Goal: Task Accomplishment & Management: Manage account settings

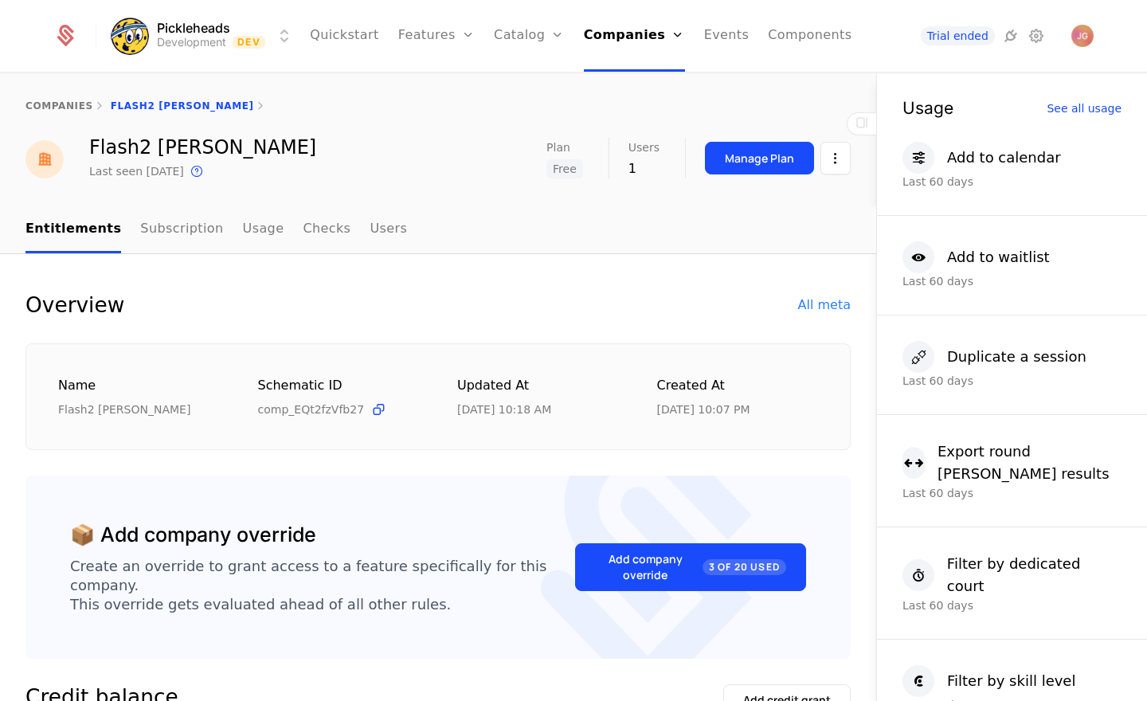
click at [530, 84] on link "Plans" at bounding box center [554, 78] width 82 height 13
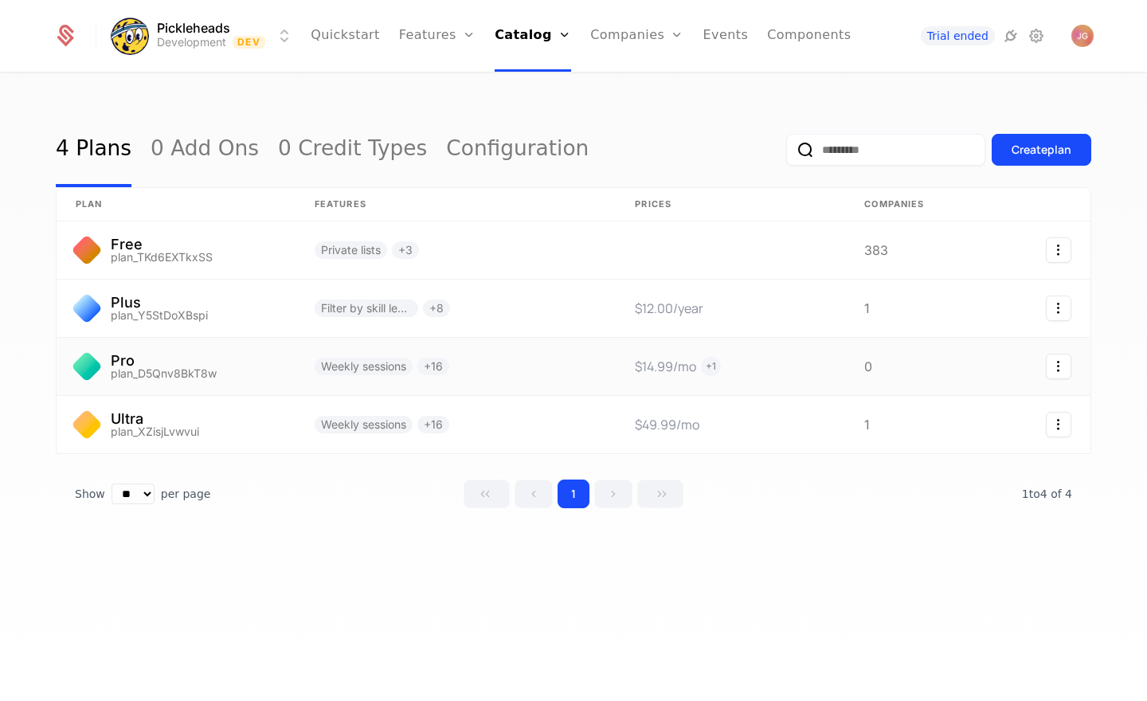
click at [717, 368] on link at bounding box center [730, 366] width 229 height 57
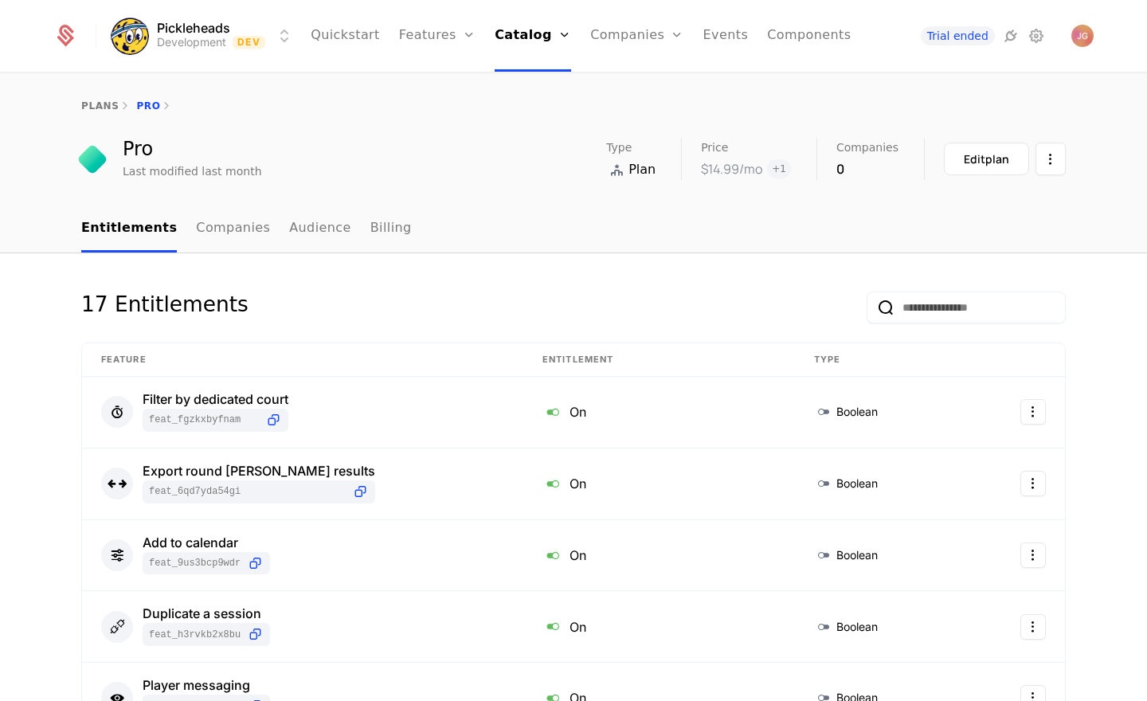
click at [787, 172] on span "+ 1" at bounding box center [779, 168] width 24 height 19
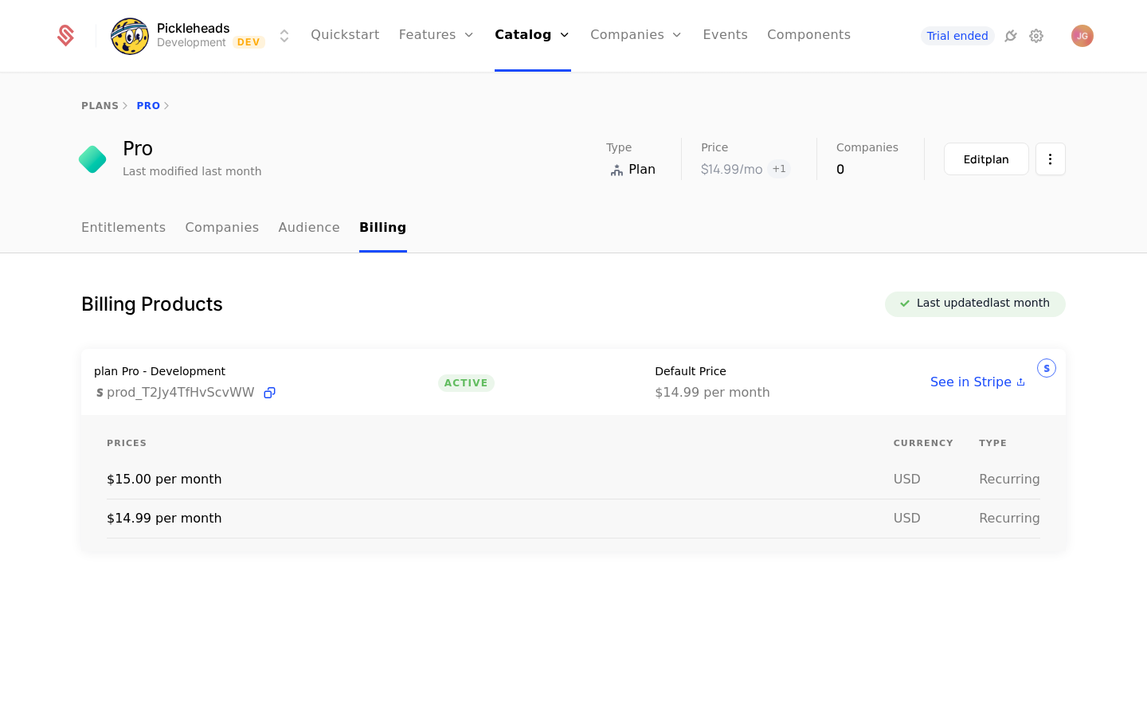
click at [186, 482] on td "$15.00 per month" at bounding box center [500, 479] width 787 height 39
click at [995, 168] on button "Edit plan" at bounding box center [986, 159] width 85 height 33
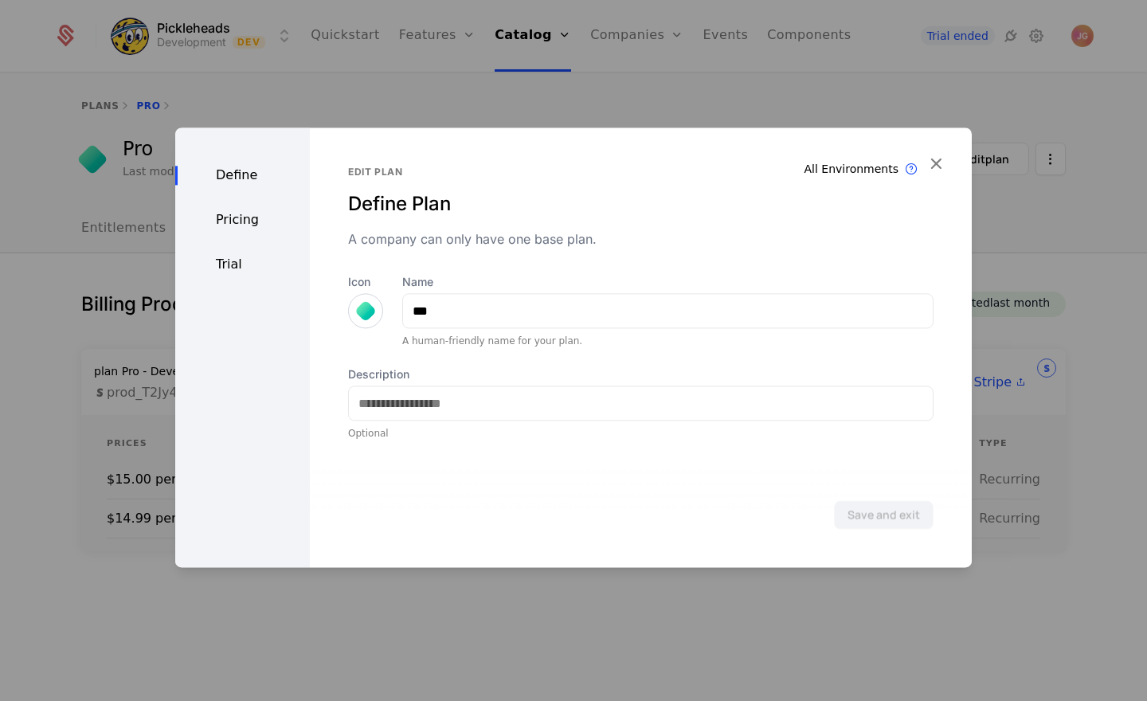
click at [260, 226] on div "Pricing" at bounding box center [242, 219] width 135 height 19
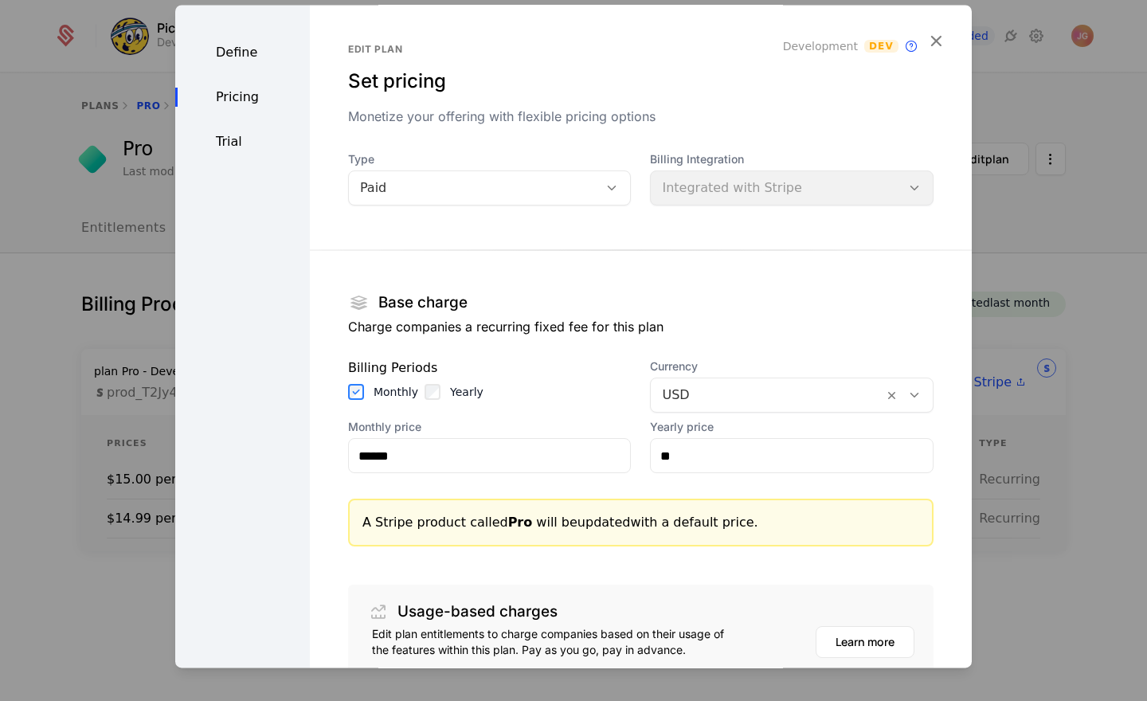
click at [934, 45] on icon "button" at bounding box center [935, 40] width 21 height 21
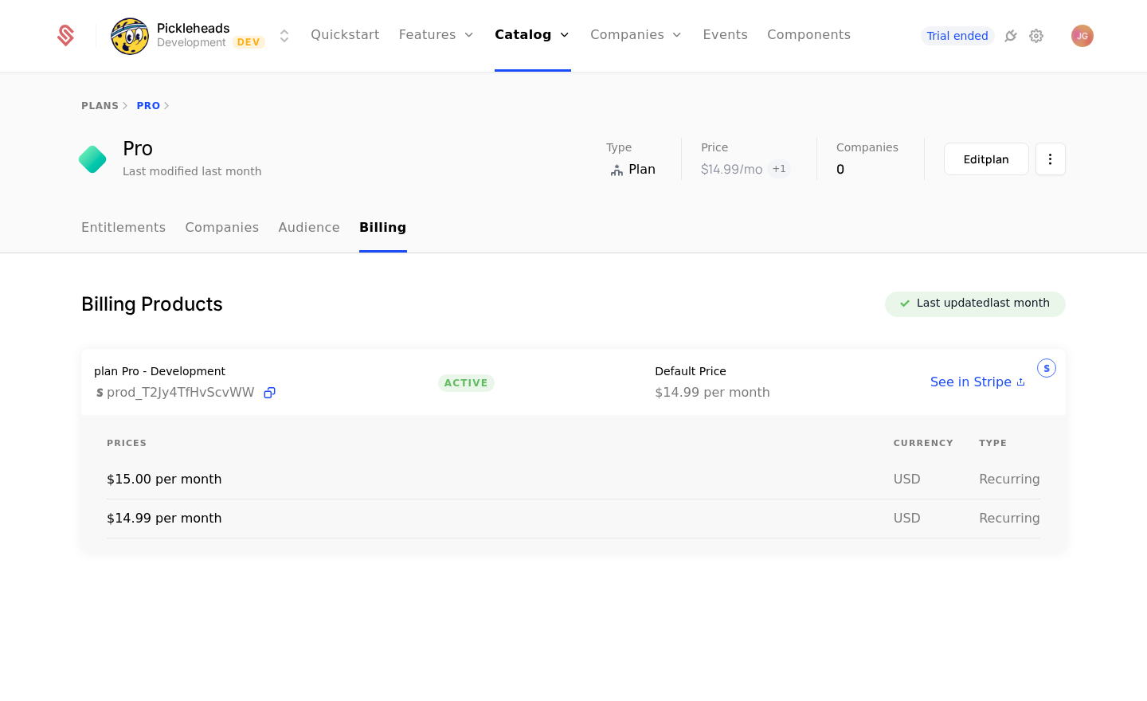
click at [553, 84] on link "Plans" at bounding box center [555, 78] width 82 height 13
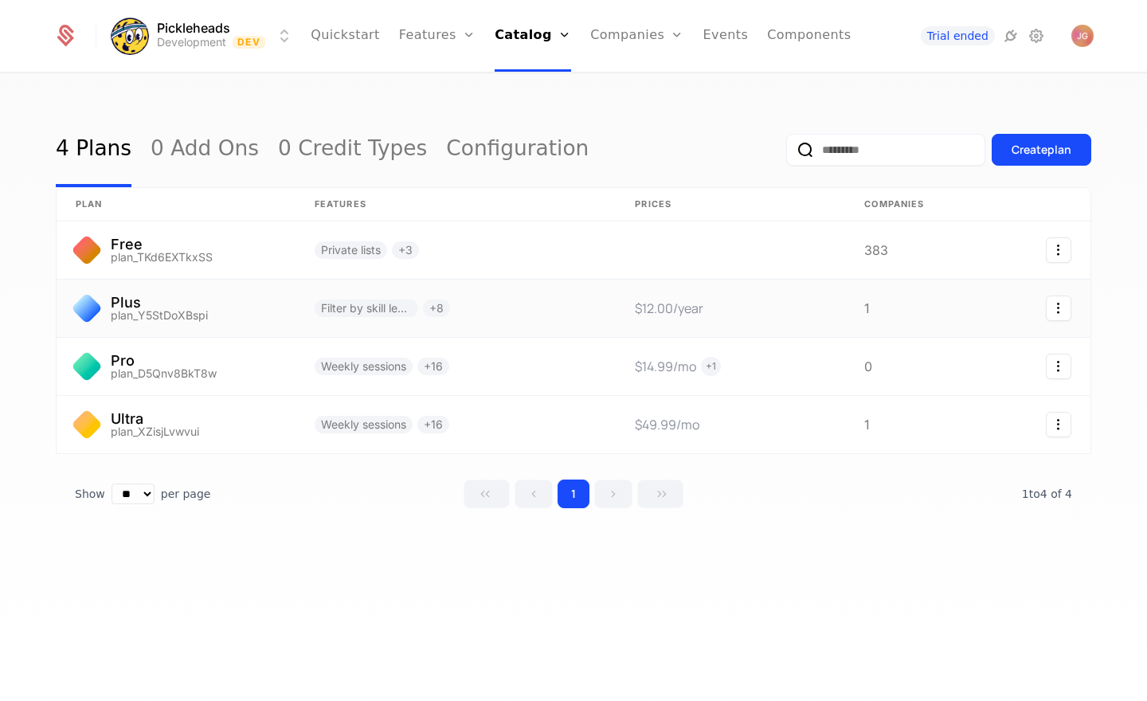
click at [201, 311] on link at bounding box center [176, 308] width 239 height 57
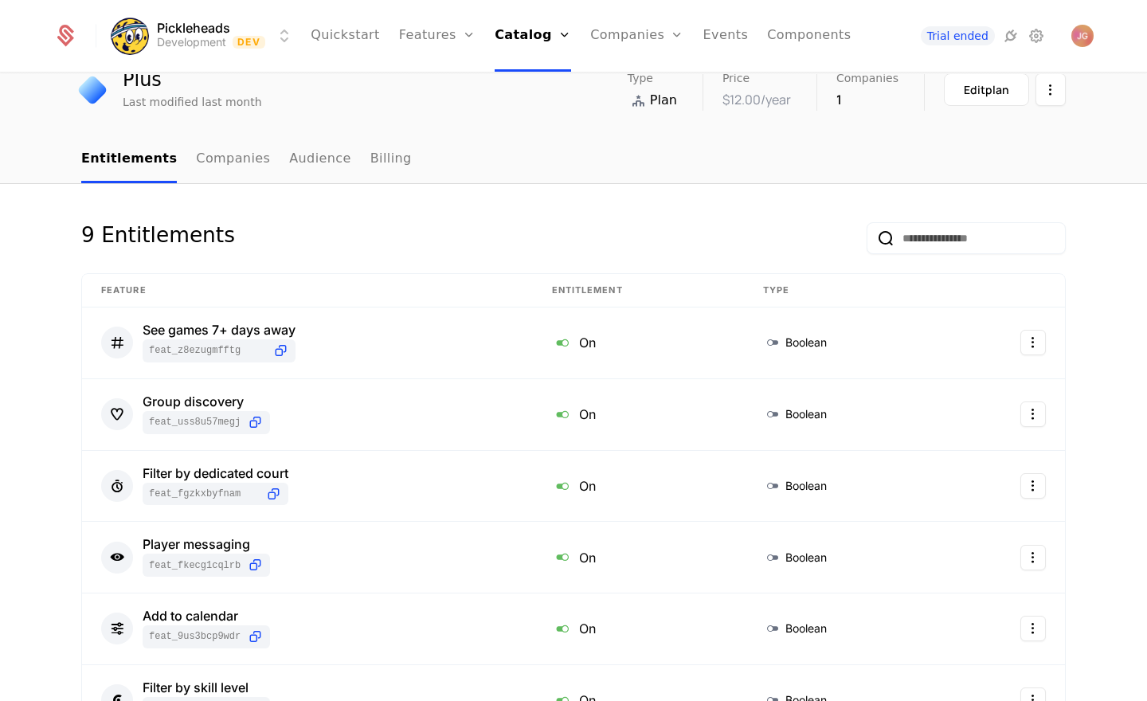
scroll to position [47, 0]
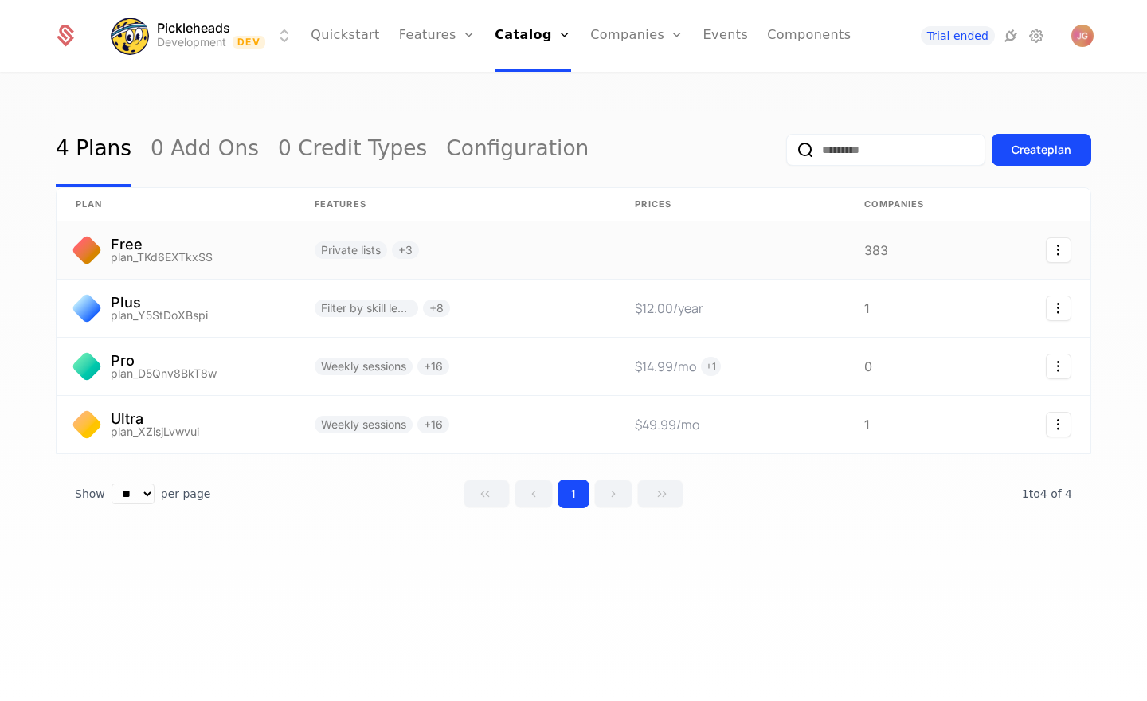
click at [242, 245] on link at bounding box center [176, 249] width 239 height 57
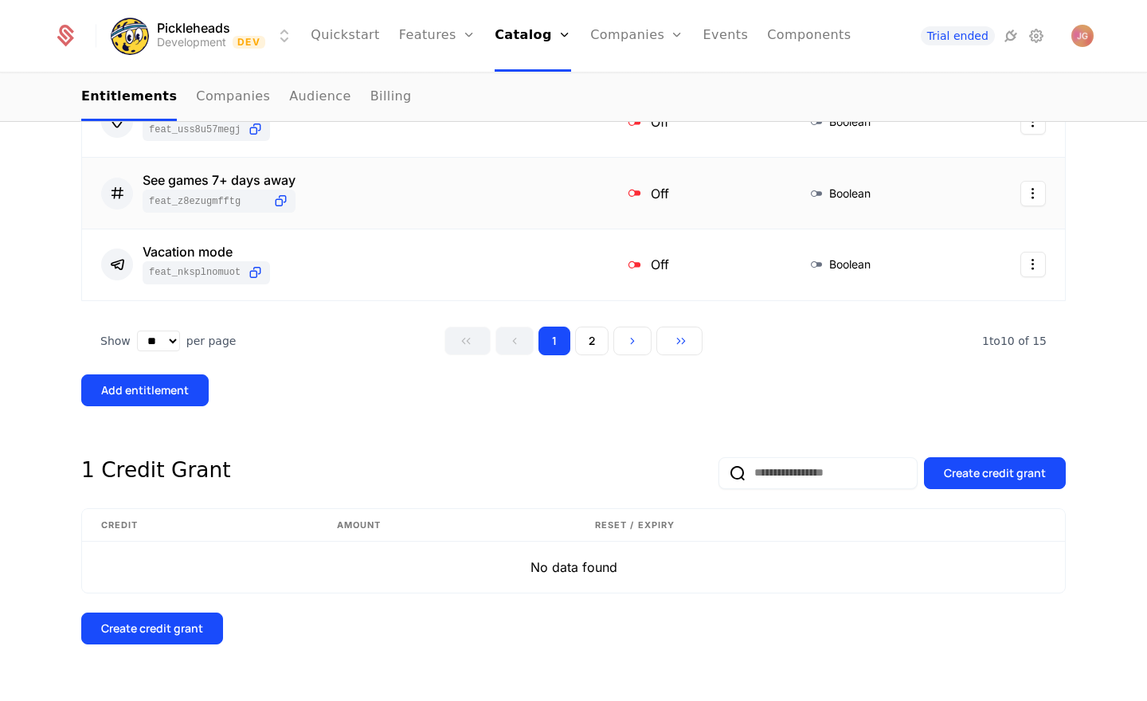
scroll to position [900, 0]
drag, startPoint x: 589, startPoint y: 347, endPoint x: 563, endPoint y: 401, distance: 59.9
click at [588, 347] on button "2" at bounding box center [591, 340] width 33 height 29
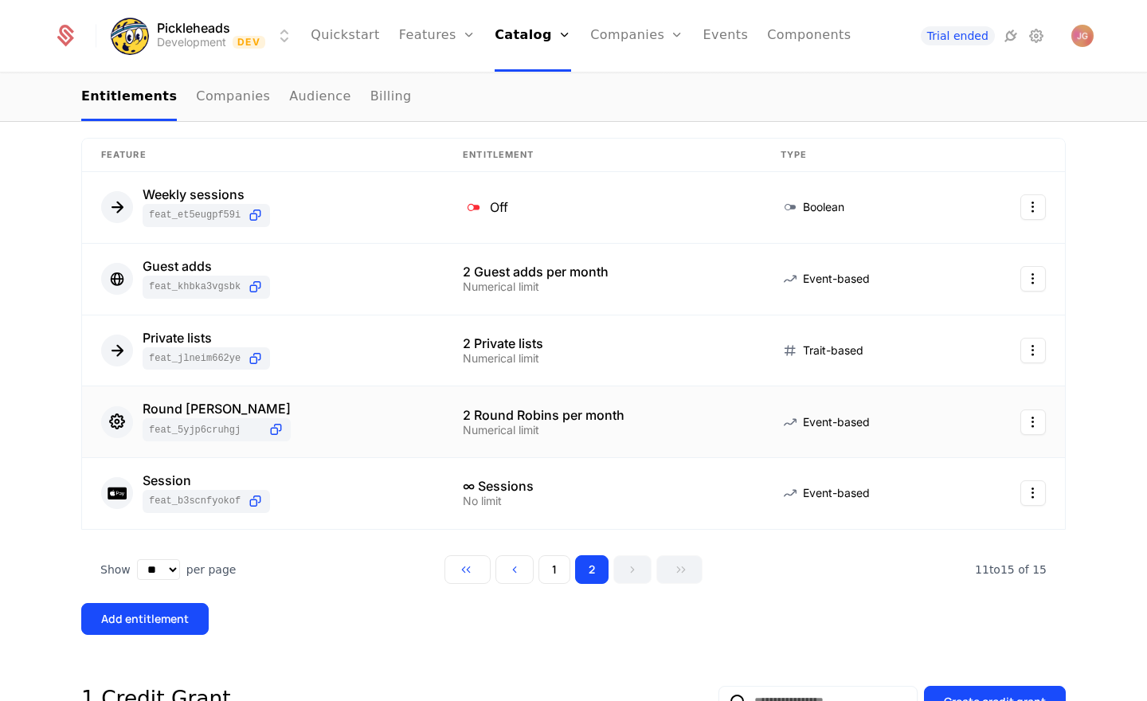
scroll to position [314, 0]
click at [557, 82] on link "Plans" at bounding box center [555, 78] width 82 height 13
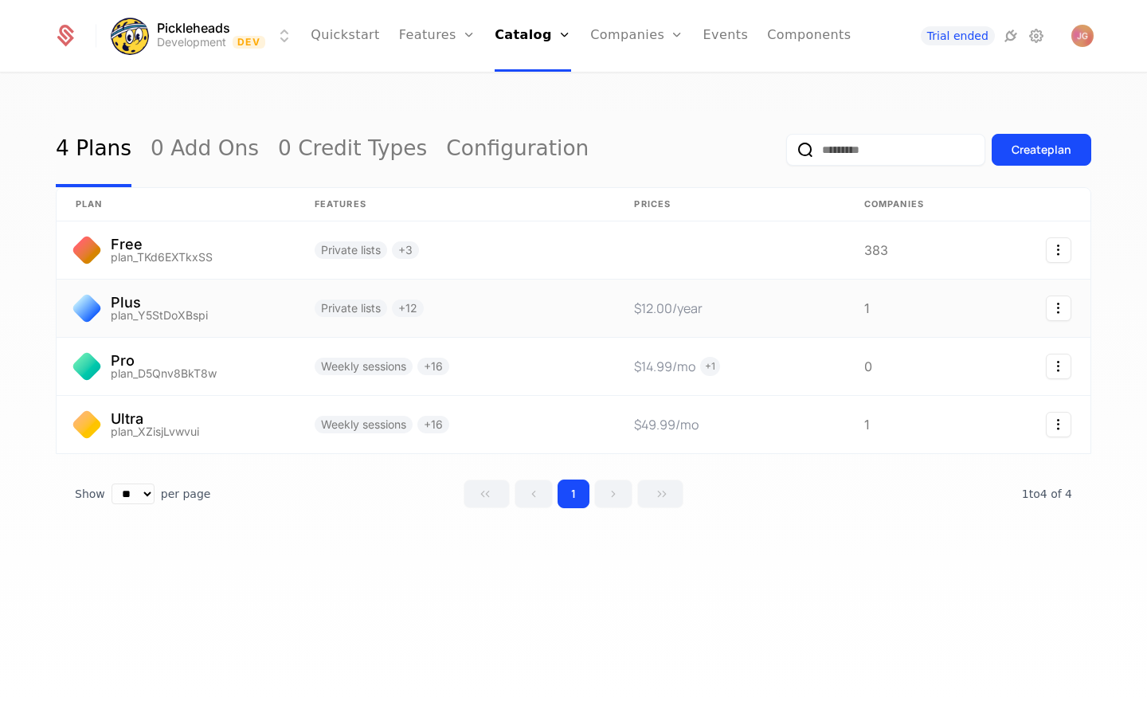
click at [258, 312] on link at bounding box center [176, 308] width 239 height 57
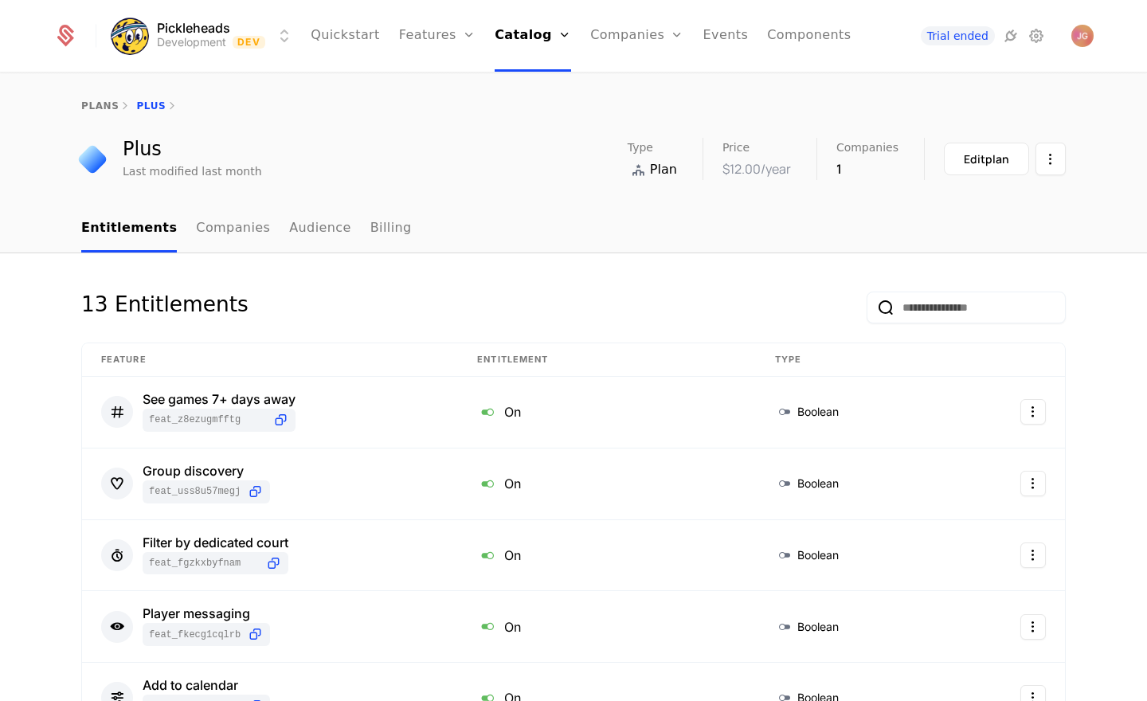
click at [108, 108] on link "plans" at bounding box center [99, 105] width 37 height 11
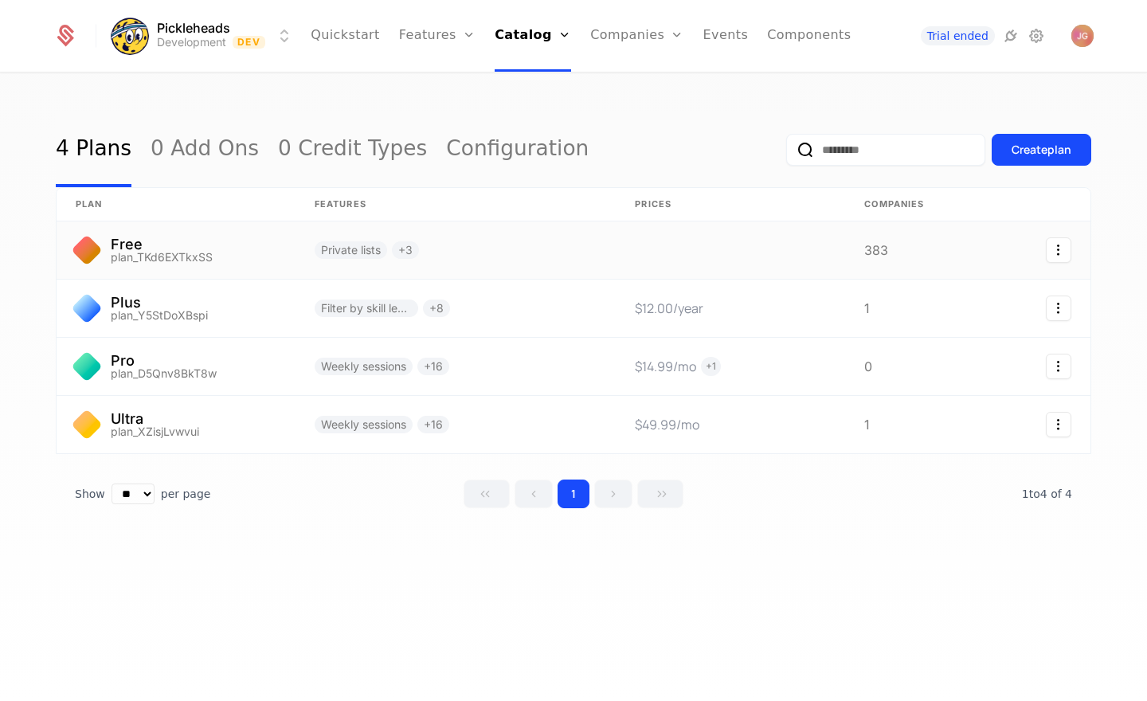
click at [221, 249] on link at bounding box center [176, 249] width 239 height 57
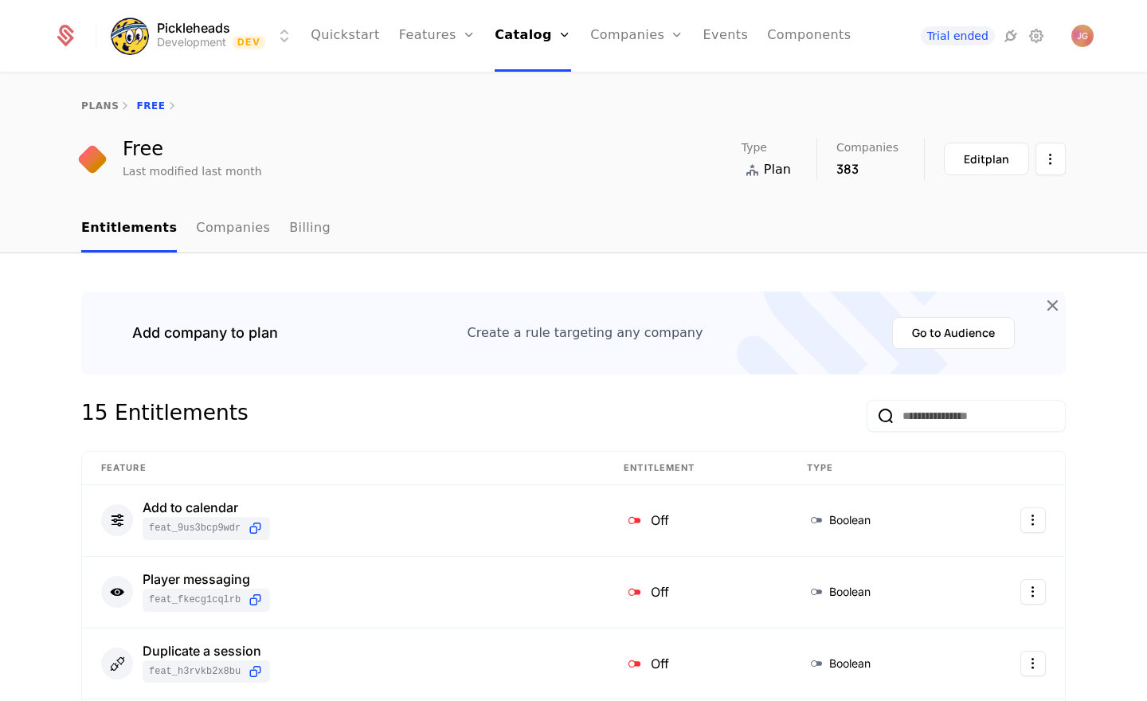
click at [104, 107] on link "plans" at bounding box center [99, 105] width 37 height 11
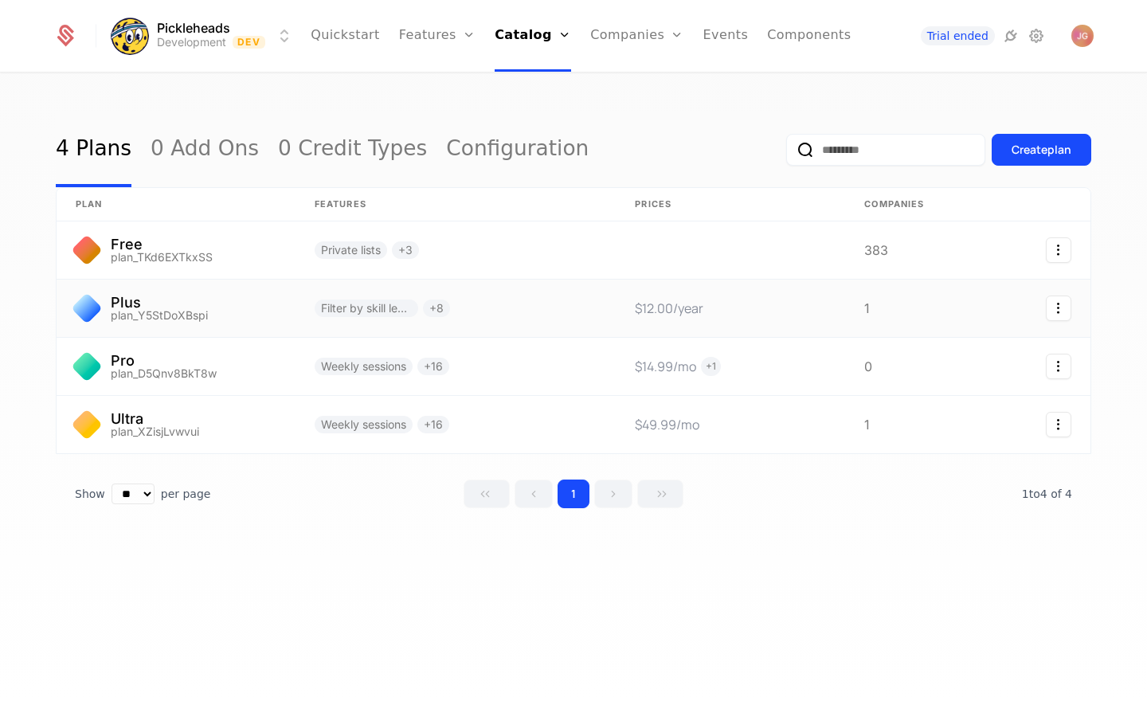
click at [202, 319] on link at bounding box center [176, 308] width 239 height 57
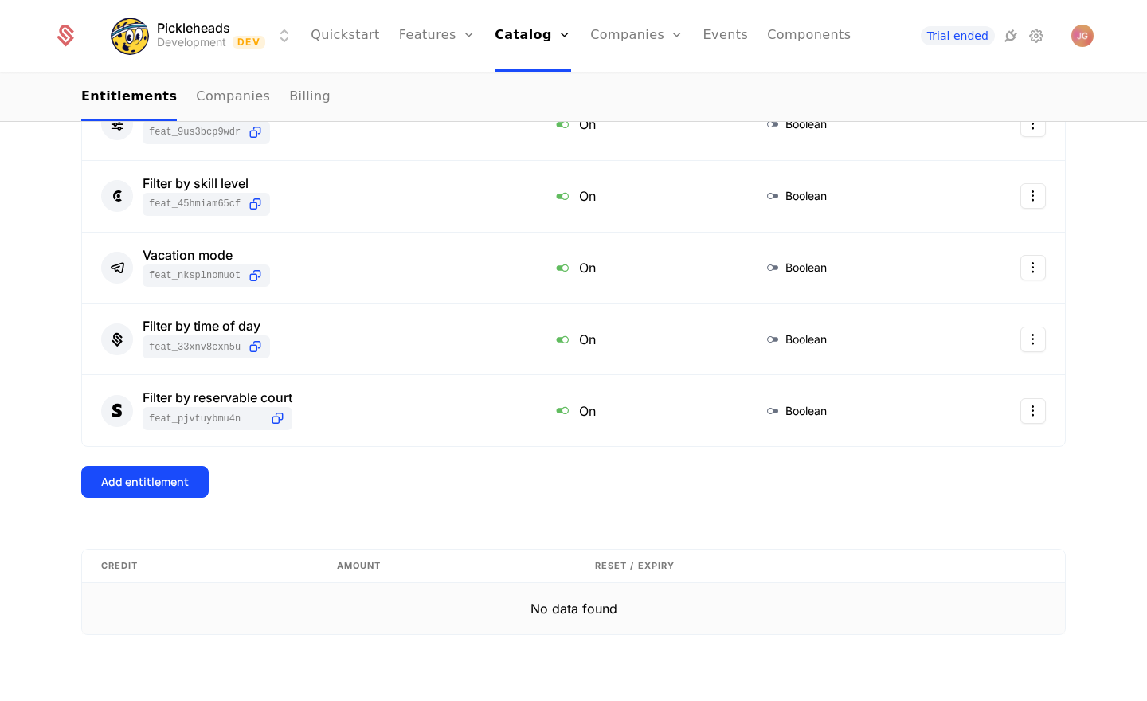
scroll to position [596, 0]
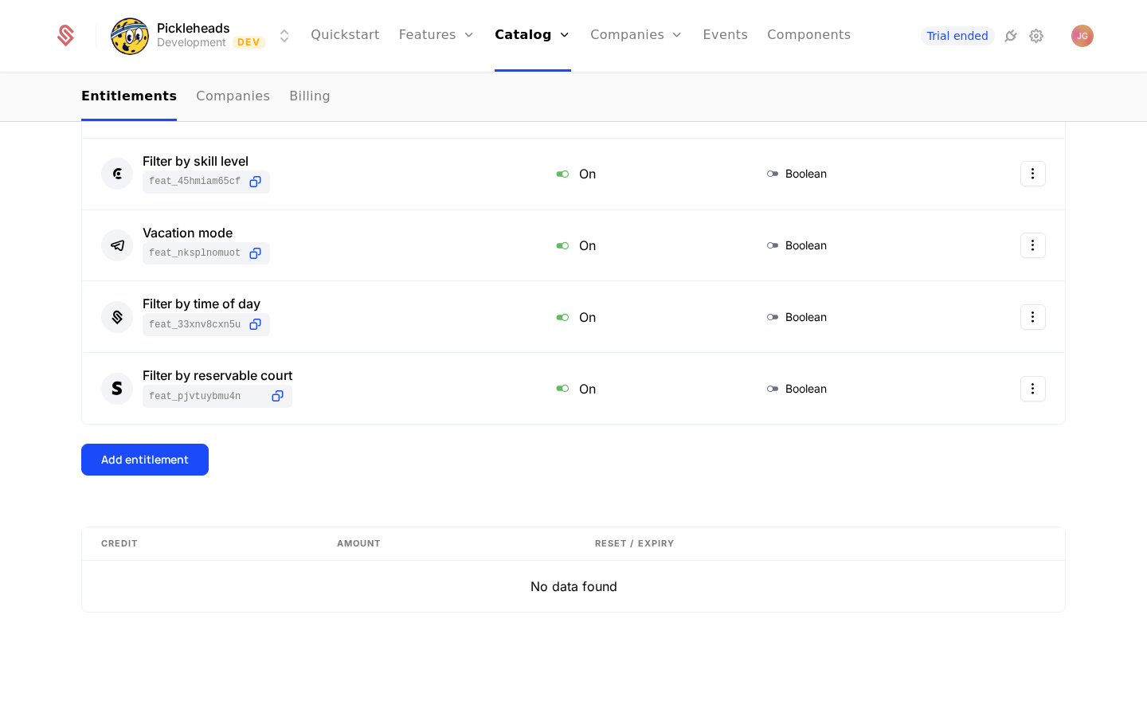
click at [155, 460] on div "Add entitlement" at bounding box center [145, 460] width 88 height 16
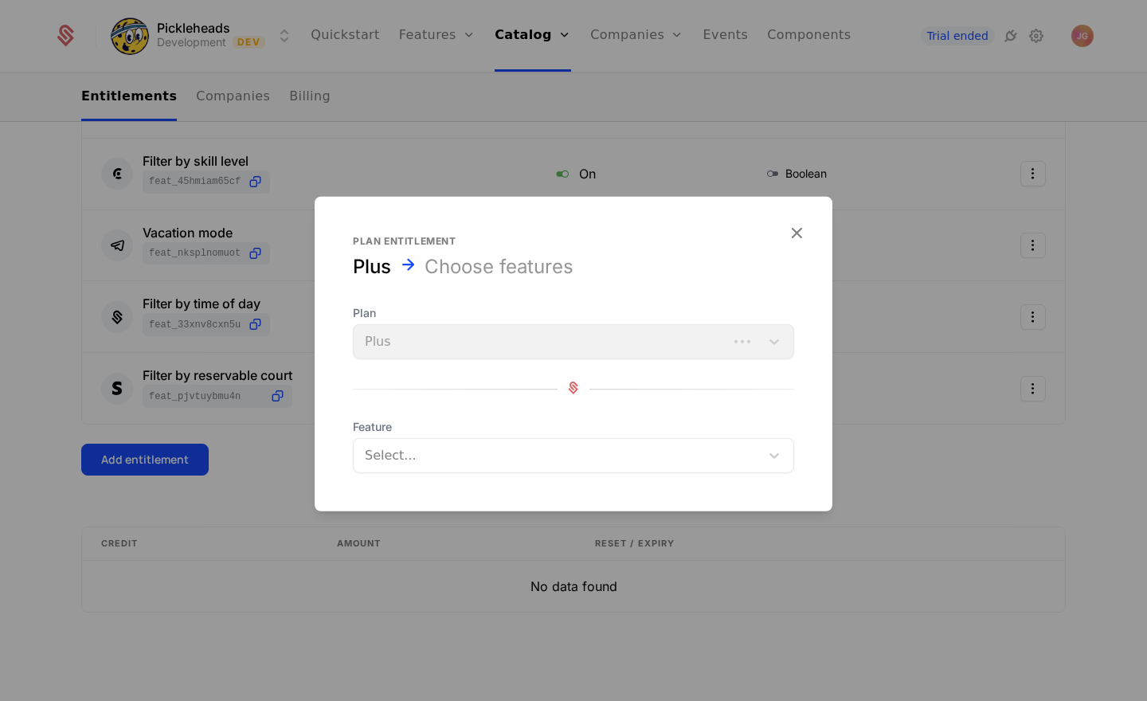
scroll to position [596, 0]
click at [432, 460] on div at bounding box center [556, 455] width 387 height 22
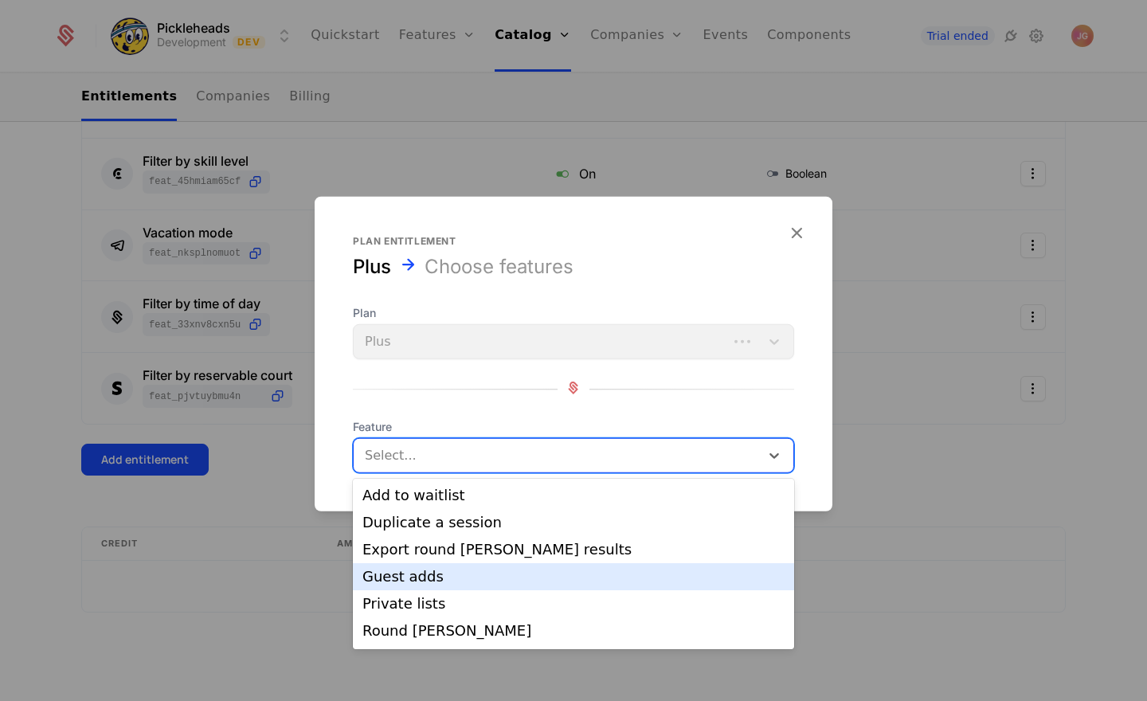
click at [429, 583] on div "Guest adds" at bounding box center [573, 576] width 422 height 14
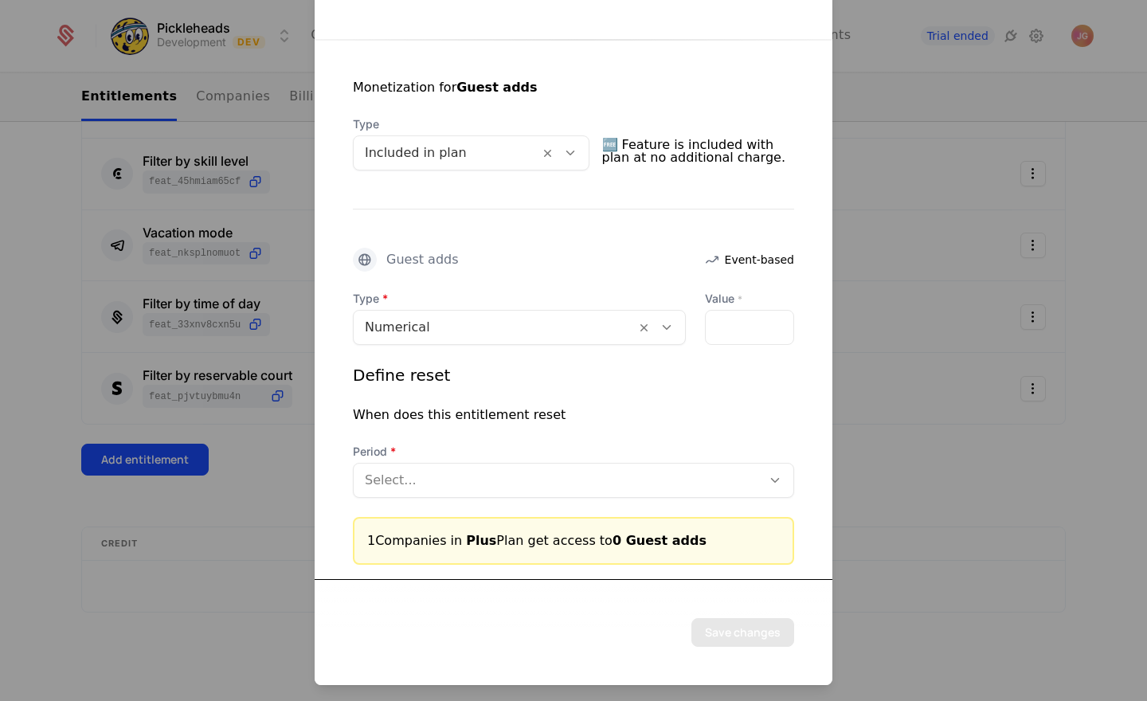
scroll to position [282, 0]
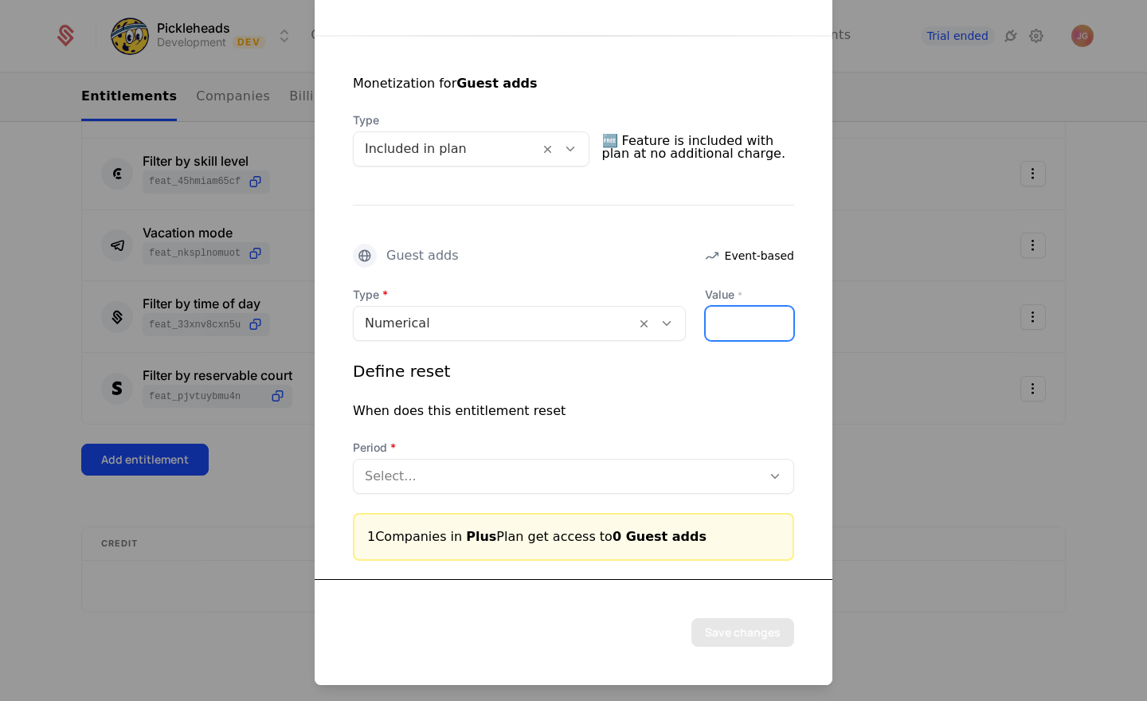
drag, startPoint x: 754, startPoint y: 322, endPoint x: 686, endPoint y: 321, distance: 68.5
click at [686, 318] on div "Type Numerical Value * *" at bounding box center [573, 314] width 441 height 54
type input "*"
click at [779, 475] on icon at bounding box center [775, 476] width 14 height 14
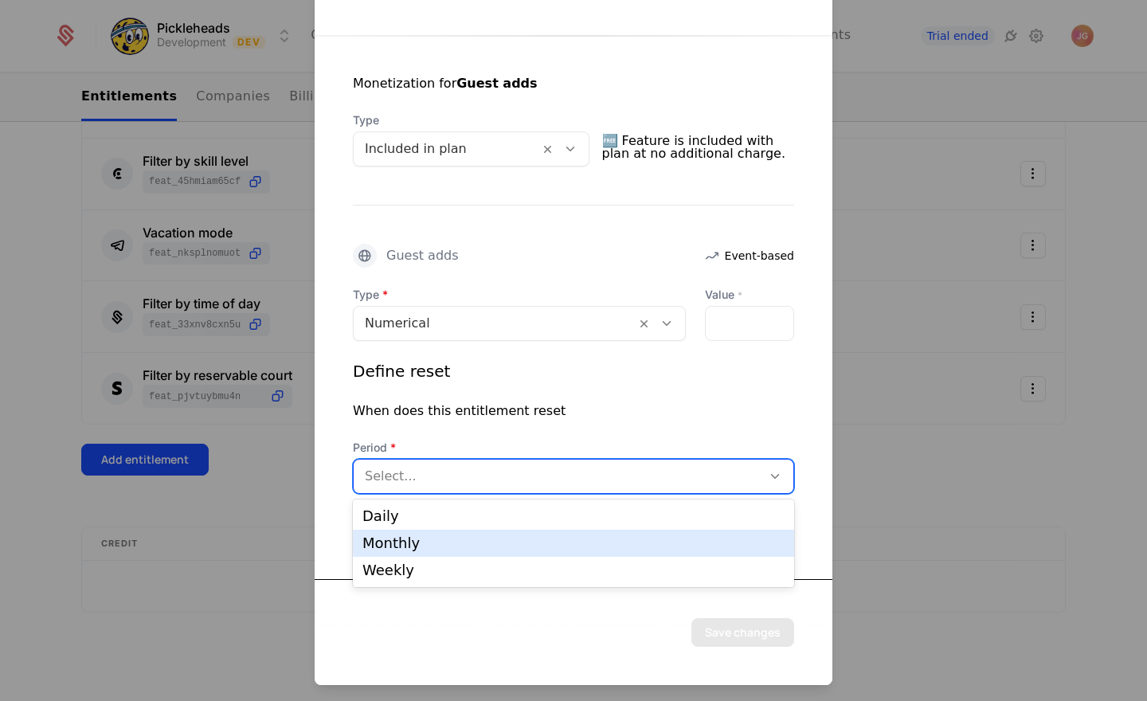
click at [726, 536] on div "Monthly" at bounding box center [573, 543] width 422 height 14
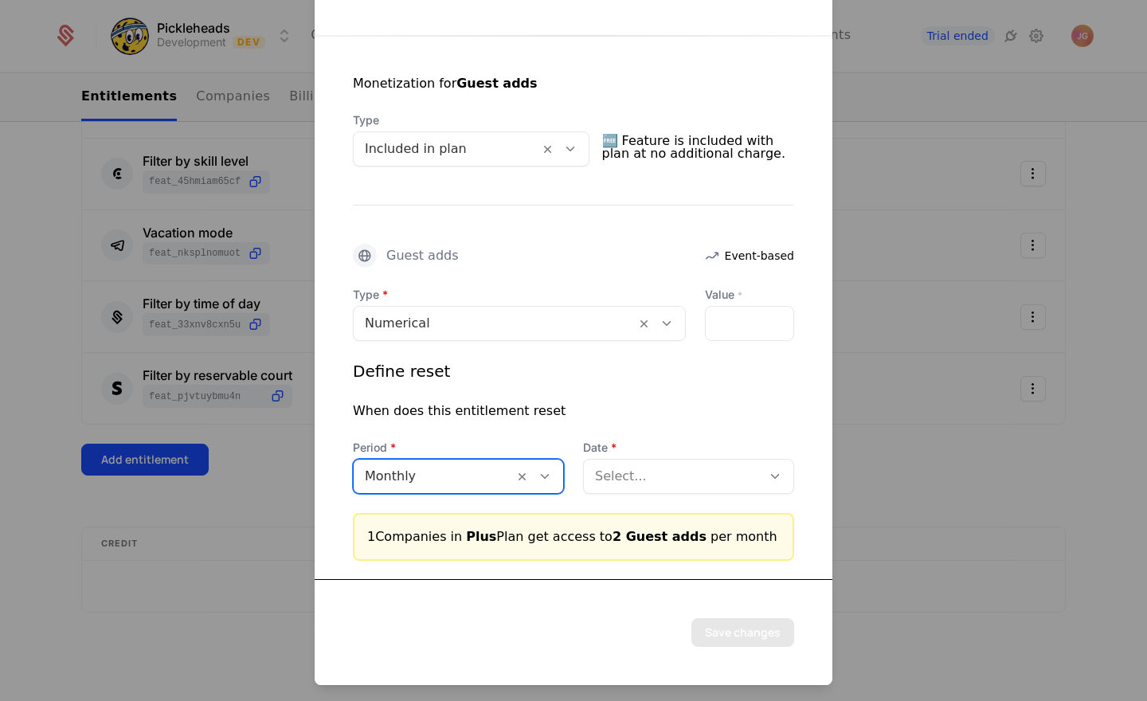
click at [679, 480] on div at bounding box center [672, 476] width 155 height 22
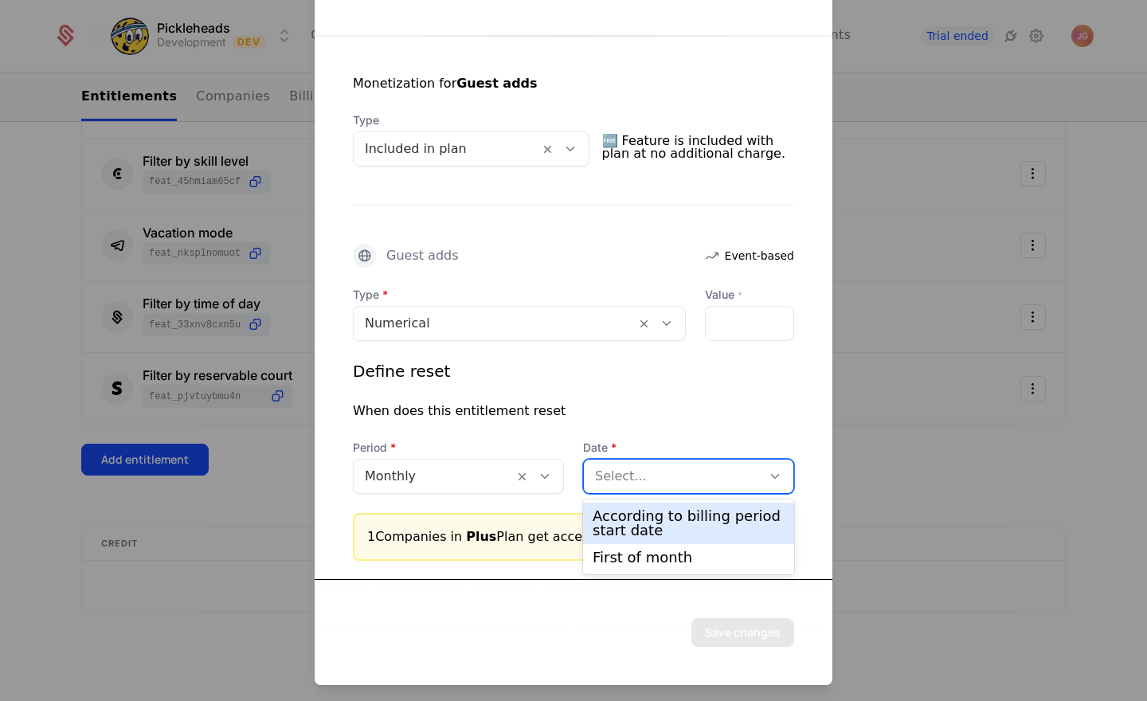
click at [678, 525] on div "According to billing period start date" at bounding box center [689, 523] width 192 height 29
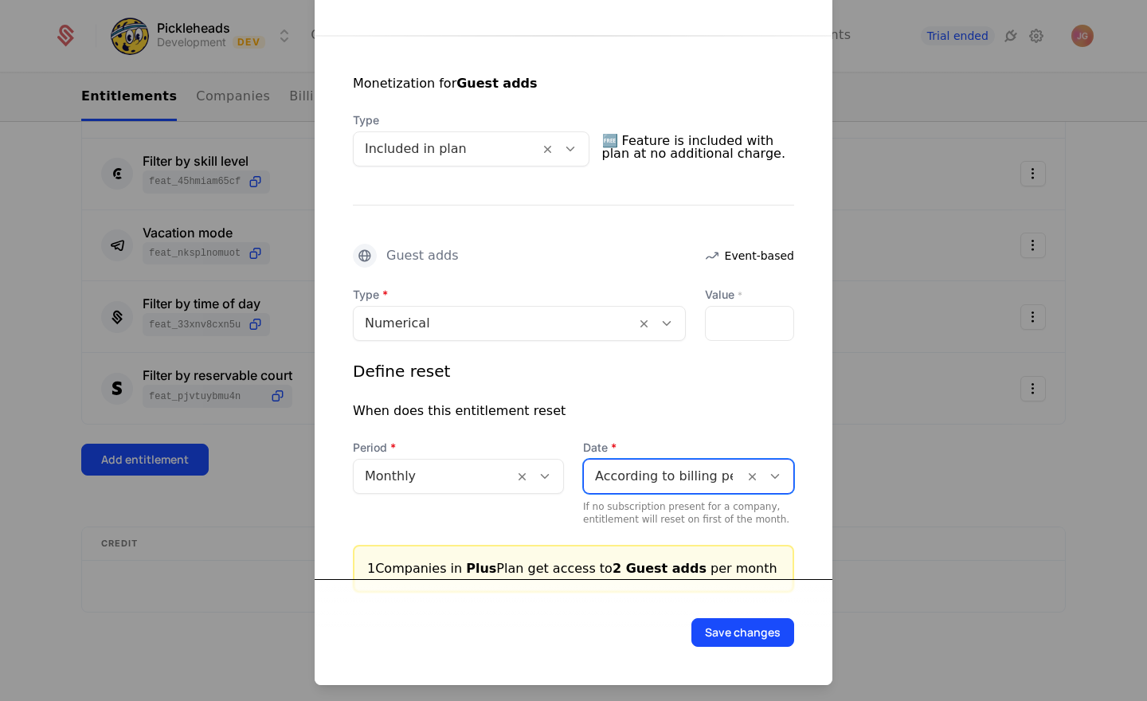
scroll to position [314, 0]
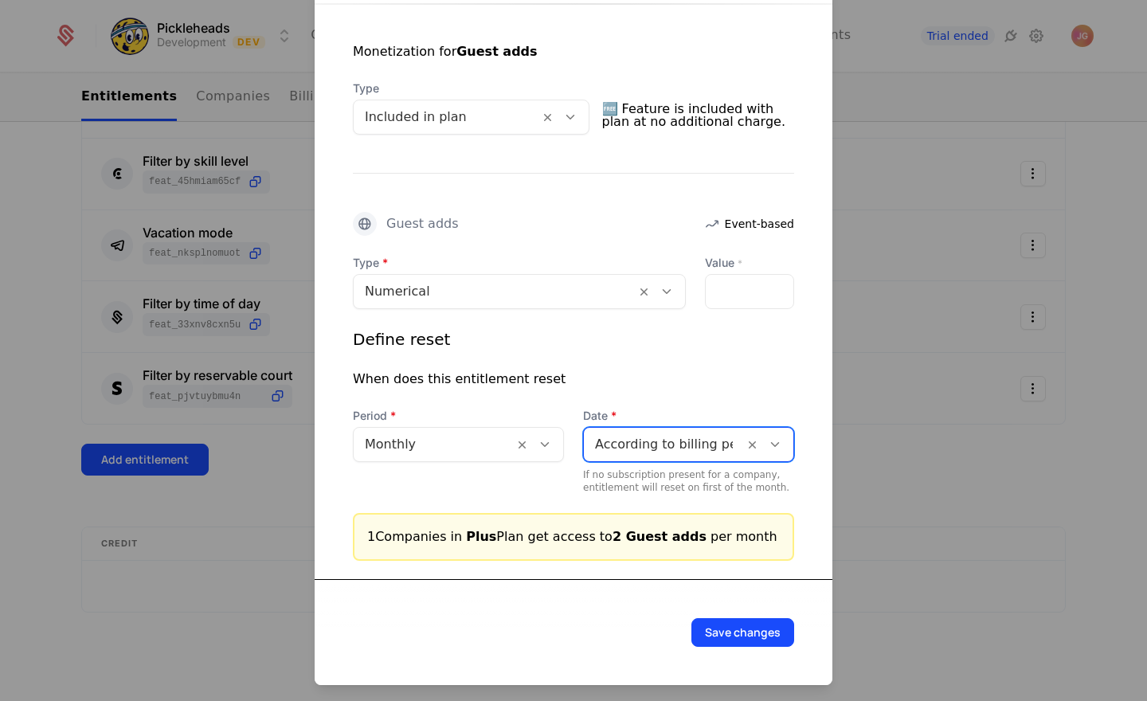
click at [726, 633] on button "Save changes" at bounding box center [742, 632] width 103 height 29
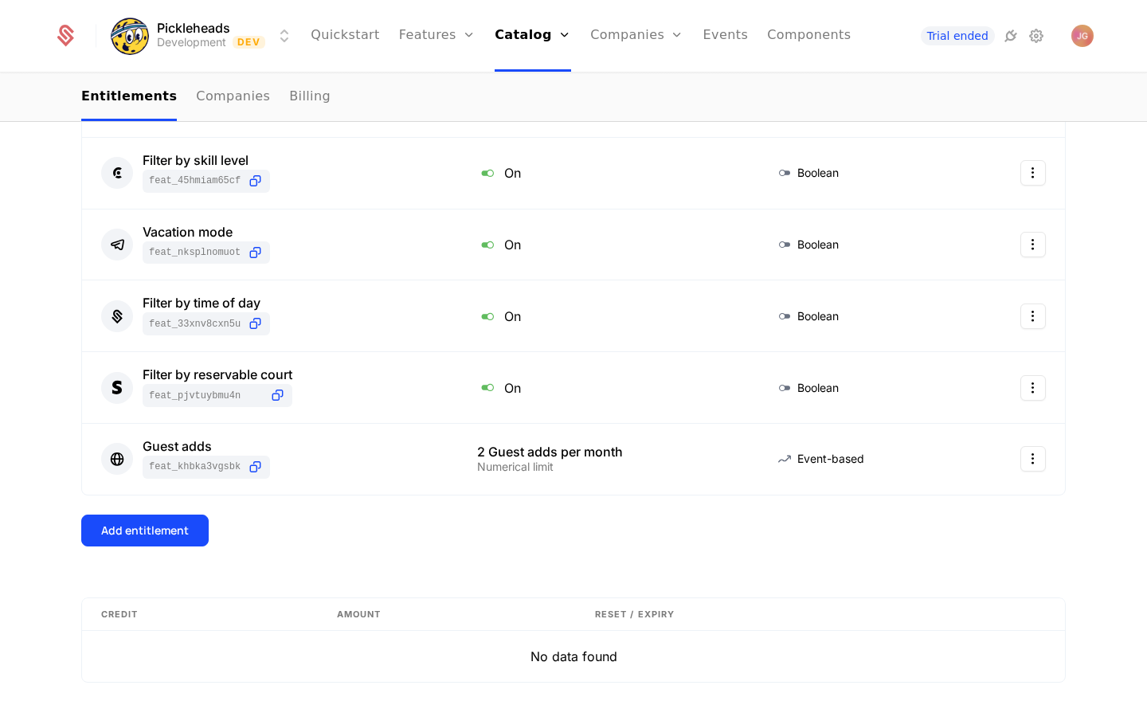
click at [186, 542] on button "Add entitlement" at bounding box center [144, 530] width 127 height 32
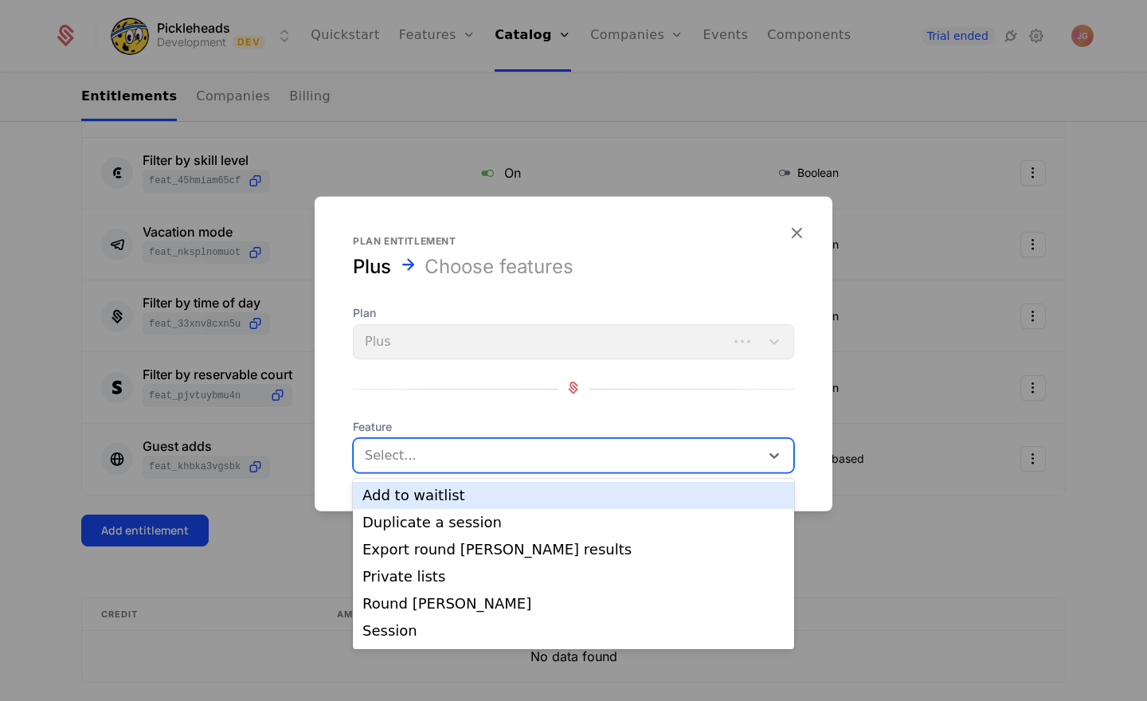
click at [503, 456] on div at bounding box center [556, 455] width 387 height 22
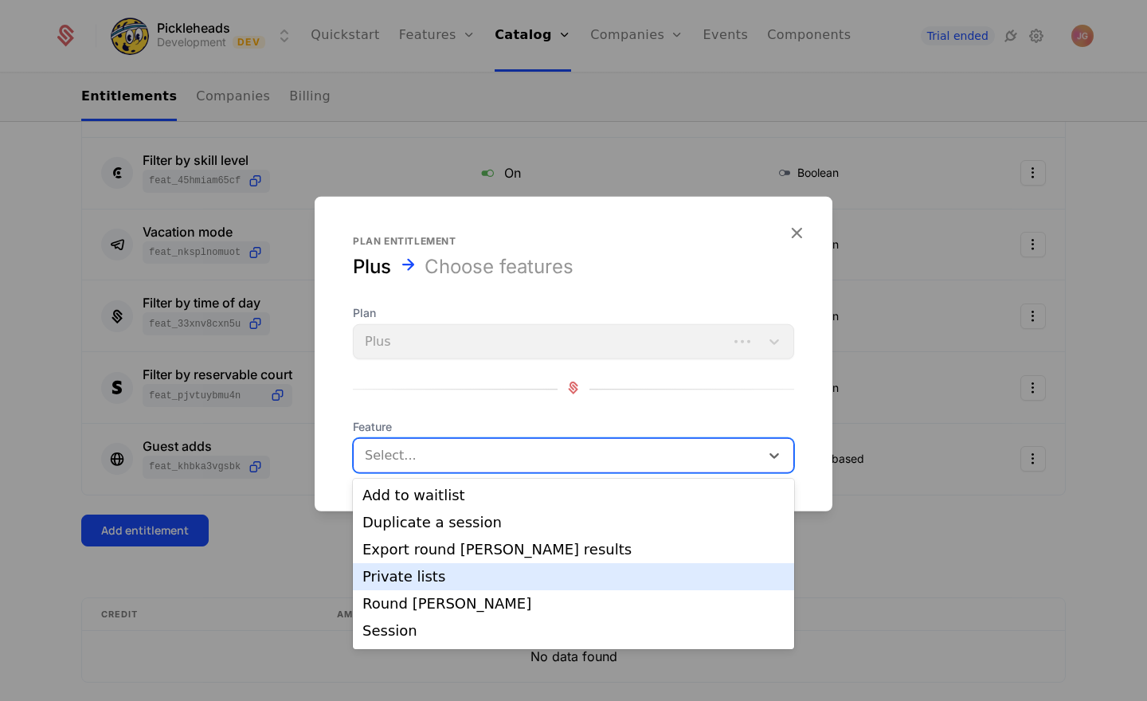
click at [459, 582] on div "Private lists" at bounding box center [573, 576] width 422 height 14
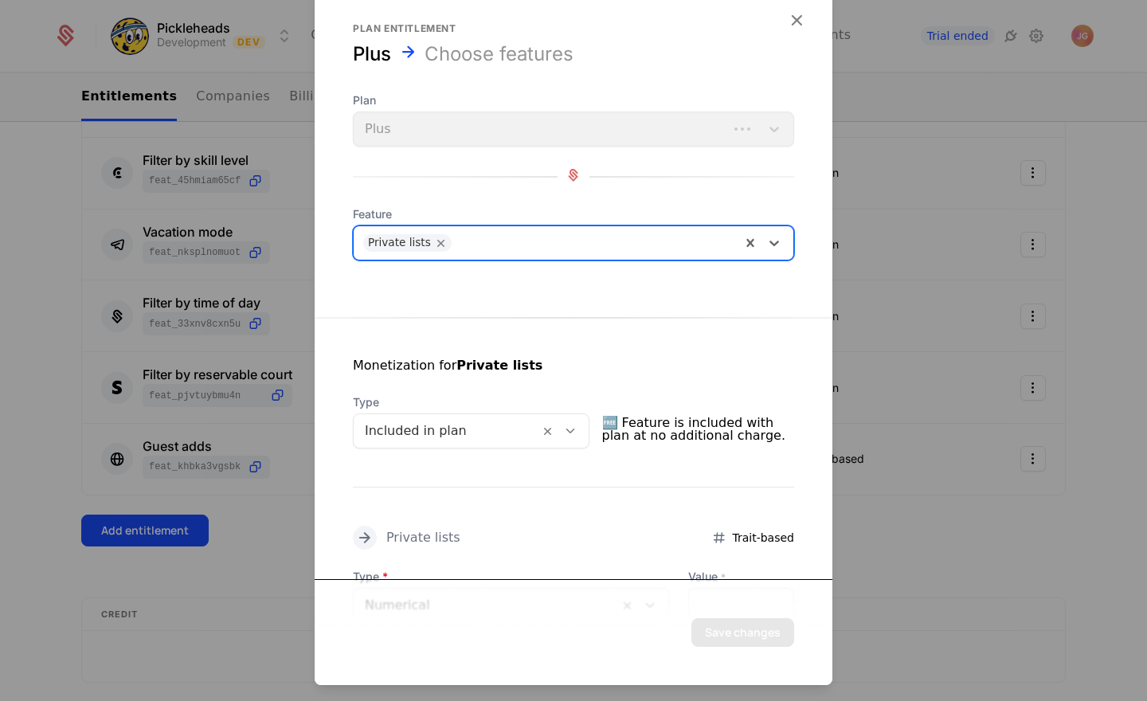
scroll to position [129, 0]
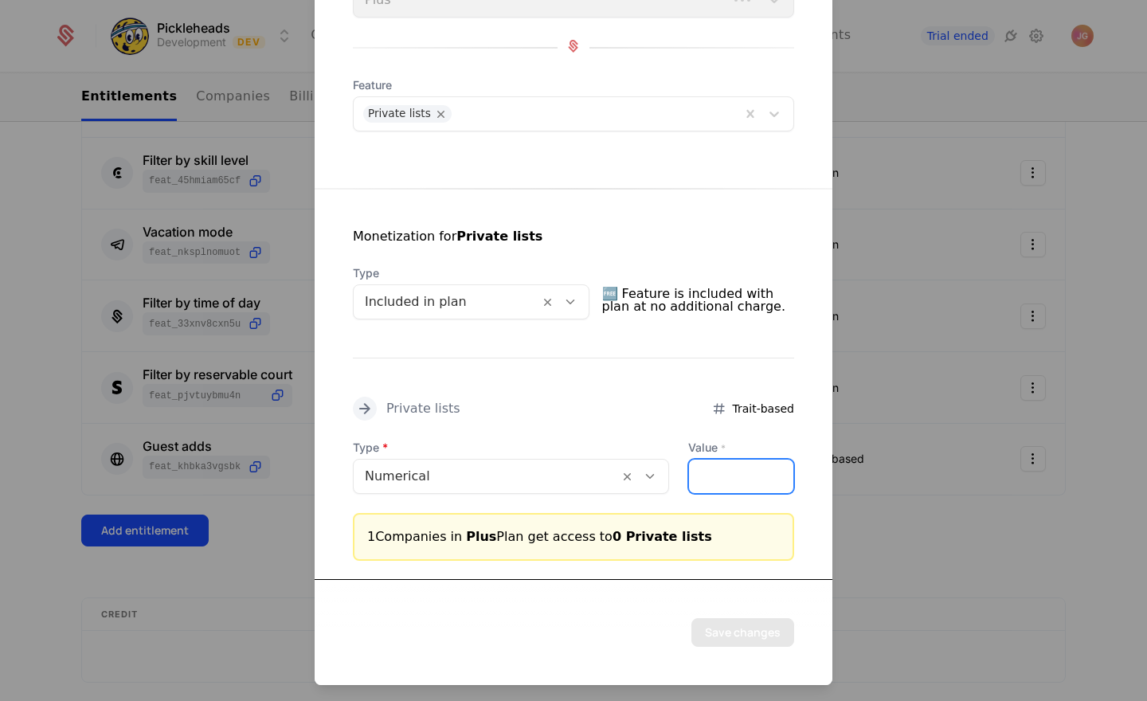
drag, startPoint x: 702, startPoint y: 478, endPoint x: 658, endPoint y: 486, distance: 45.3
click at [659, 478] on div "Type Numerical Value * *" at bounding box center [573, 467] width 441 height 54
type input "*"
click at [742, 626] on button "Save changes" at bounding box center [742, 632] width 103 height 29
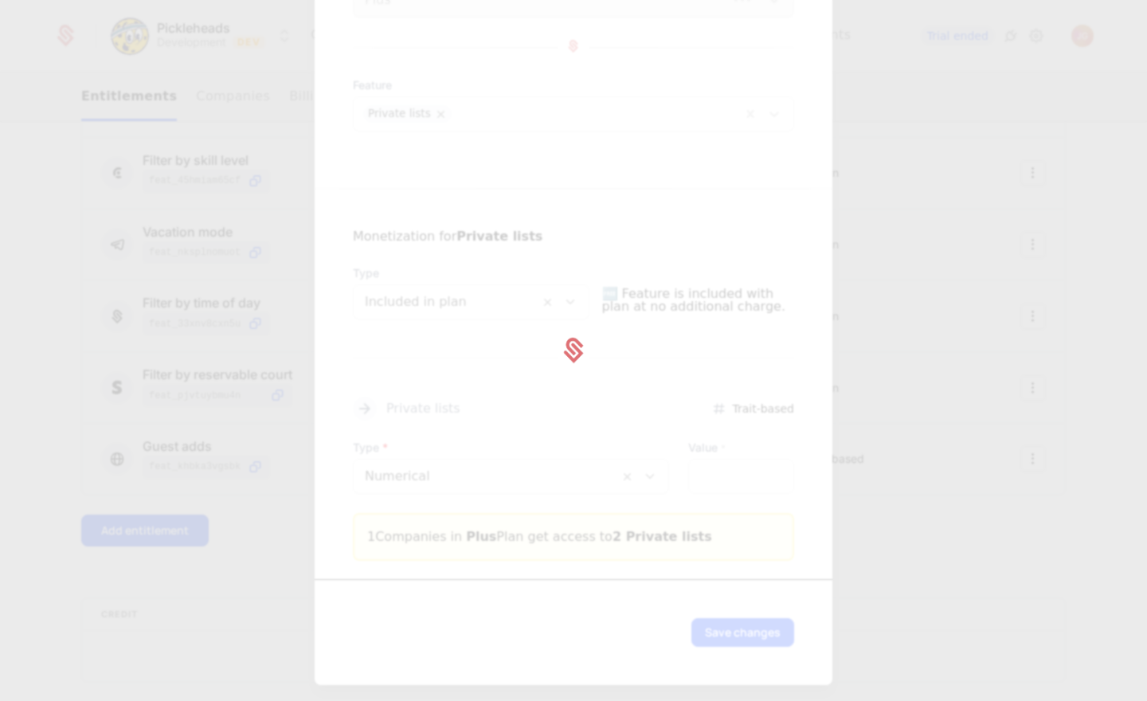
scroll to position [0, 0]
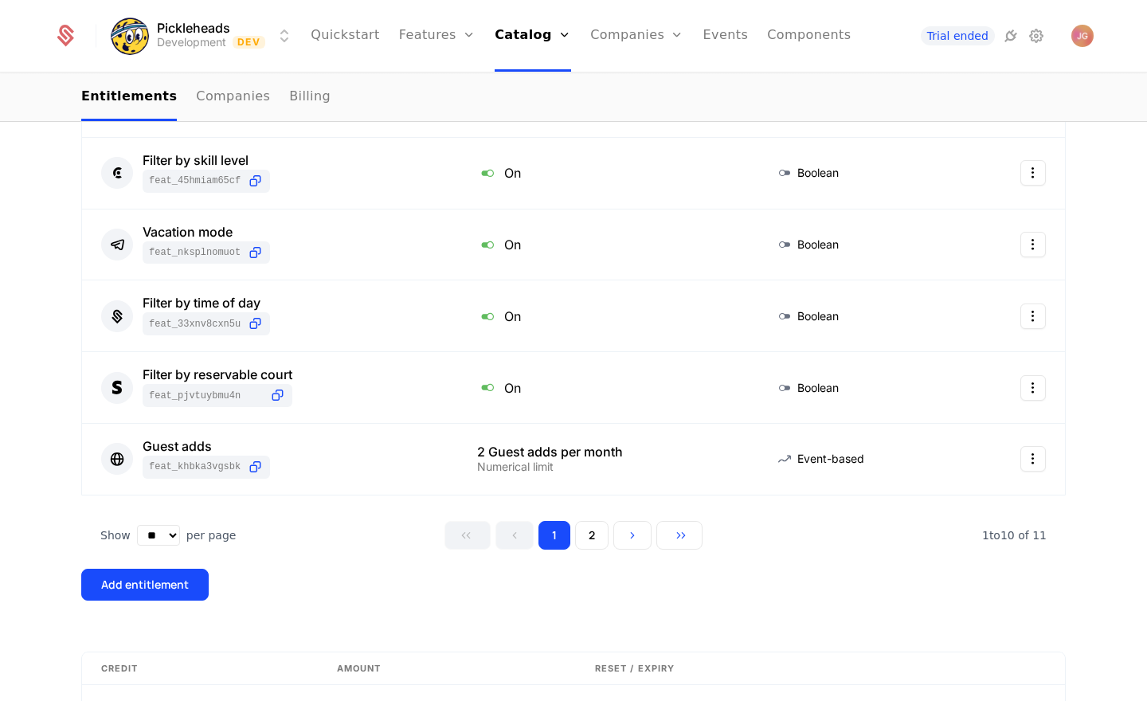
click at [139, 571] on button "Add entitlement" at bounding box center [144, 585] width 127 height 32
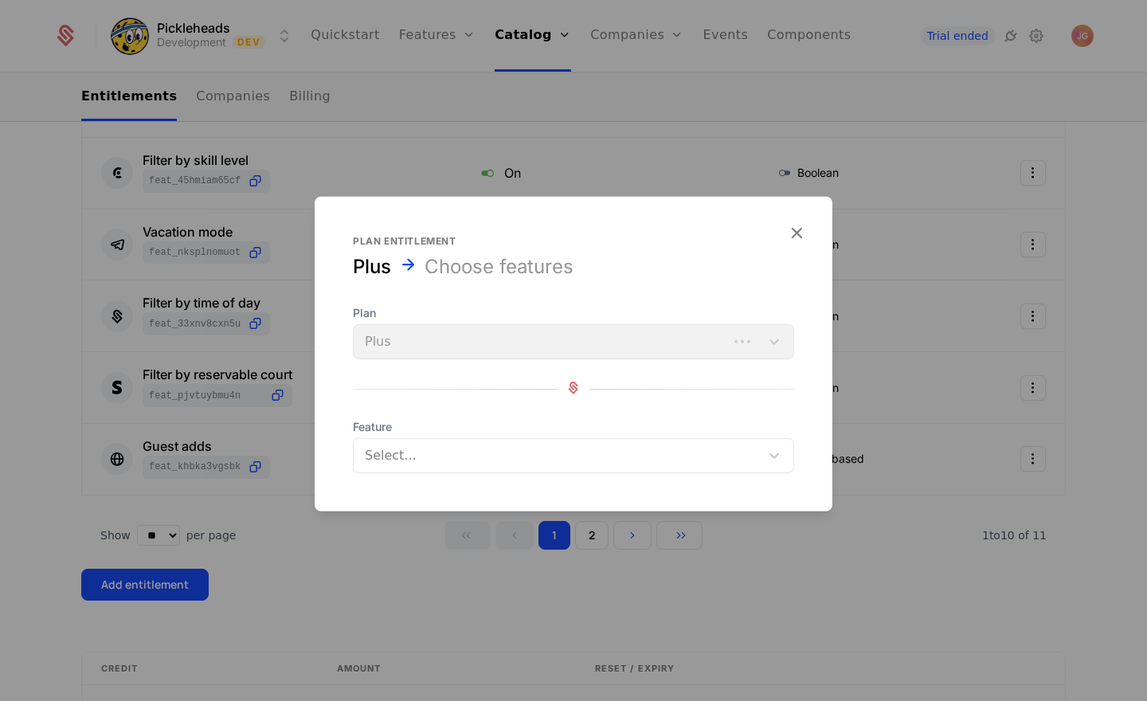
click at [440, 455] on div at bounding box center [556, 455] width 387 height 22
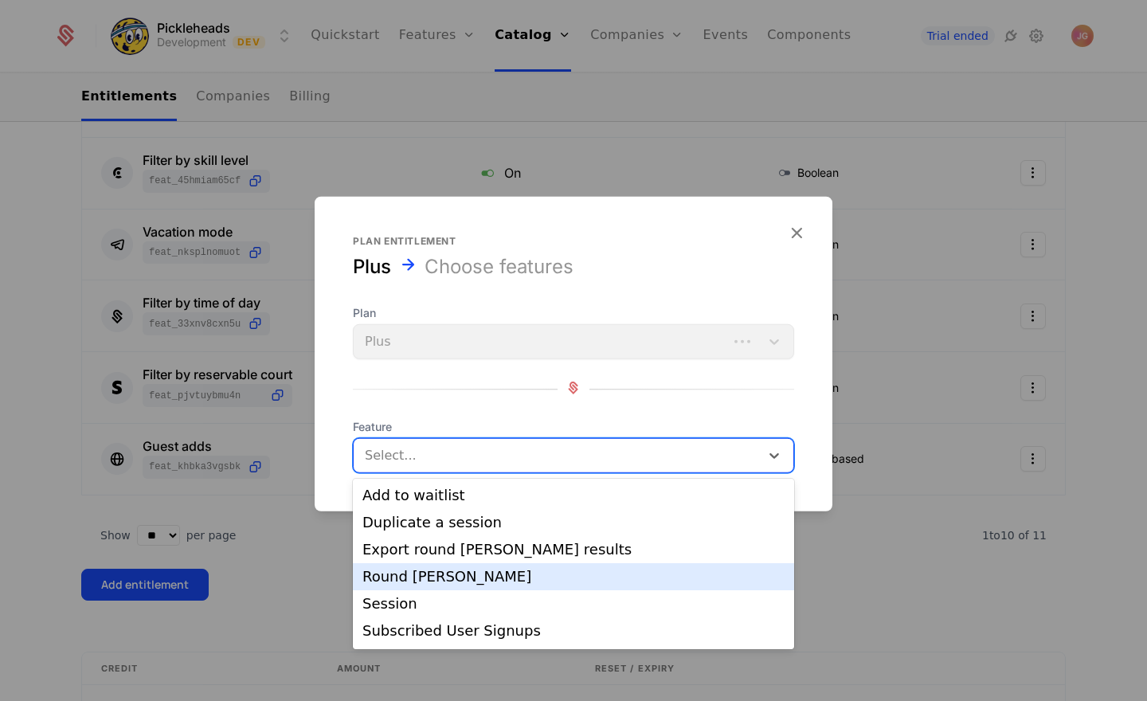
click at [419, 580] on div "Round [PERSON_NAME]" at bounding box center [573, 576] width 422 height 14
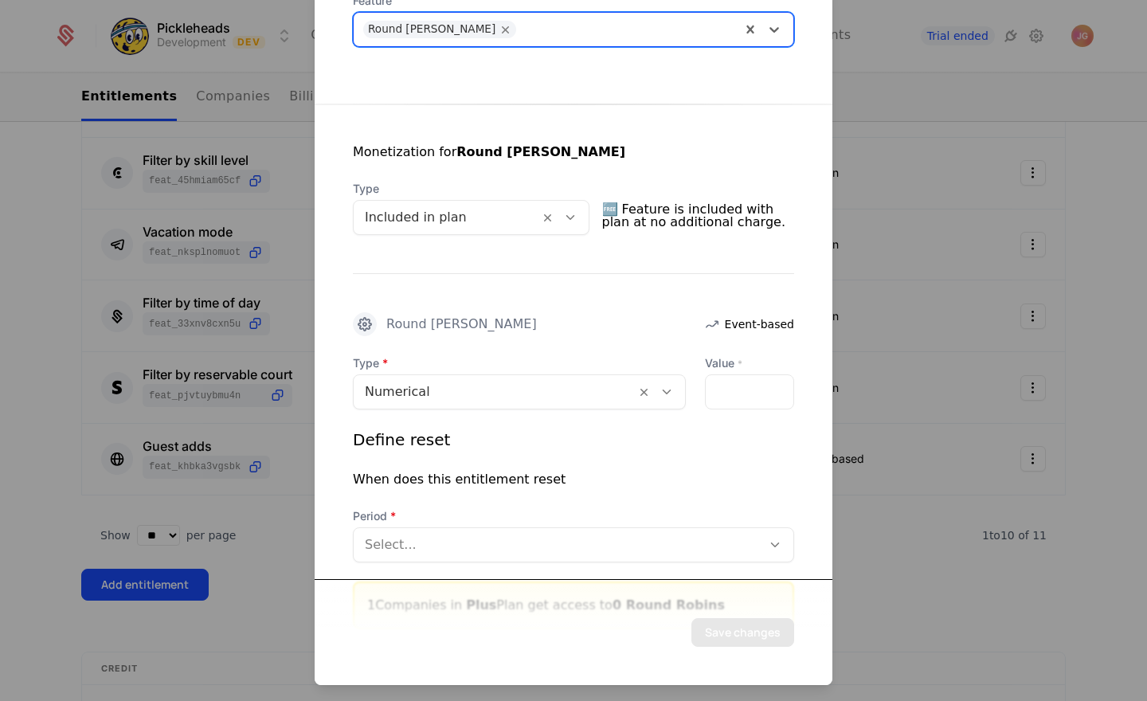
scroll to position [282, 0]
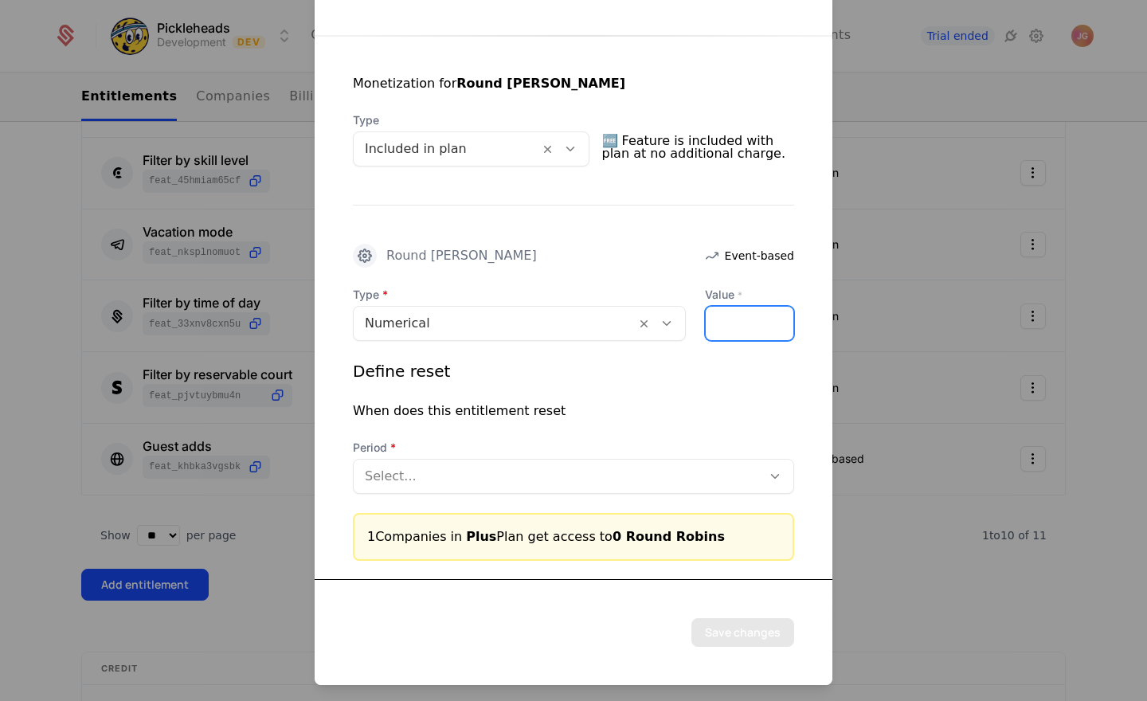
drag, startPoint x: 752, startPoint y: 321, endPoint x: 651, endPoint y: 320, distance: 101.1
click at [651, 320] on div "Type Numerical Value * *" at bounding box center [573, 314] width 441 height 54
type input "*"
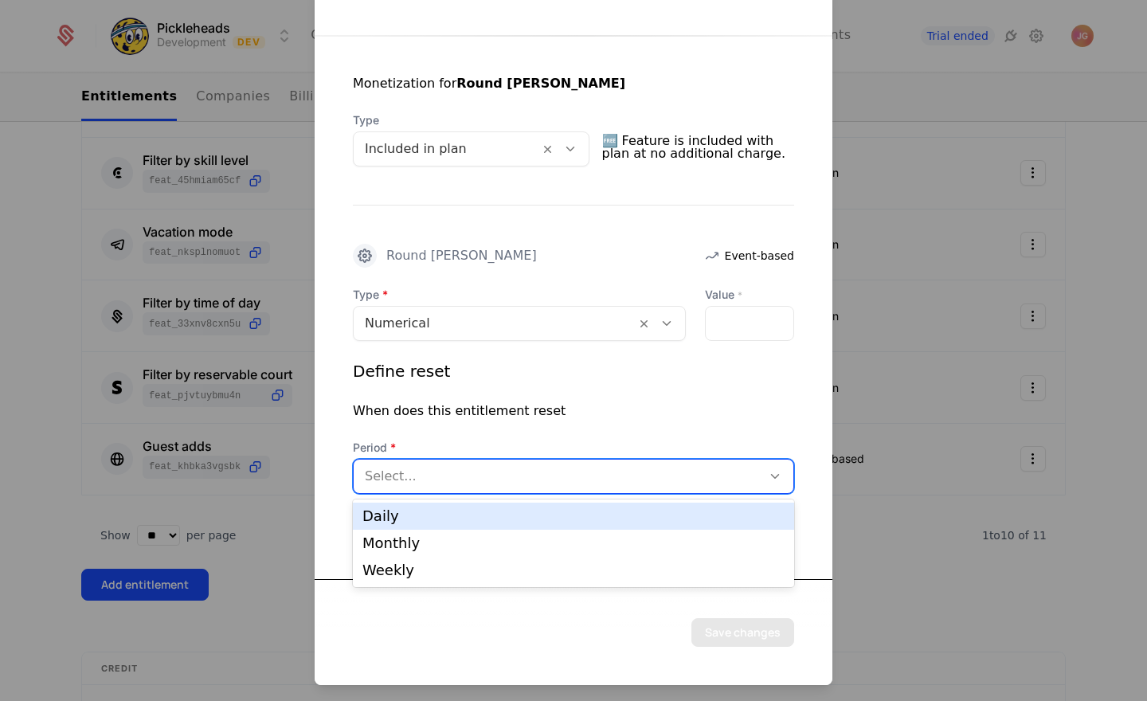
click at [592, 491] on div "Select..." at bounding box center [573, 476] width 441 height 35
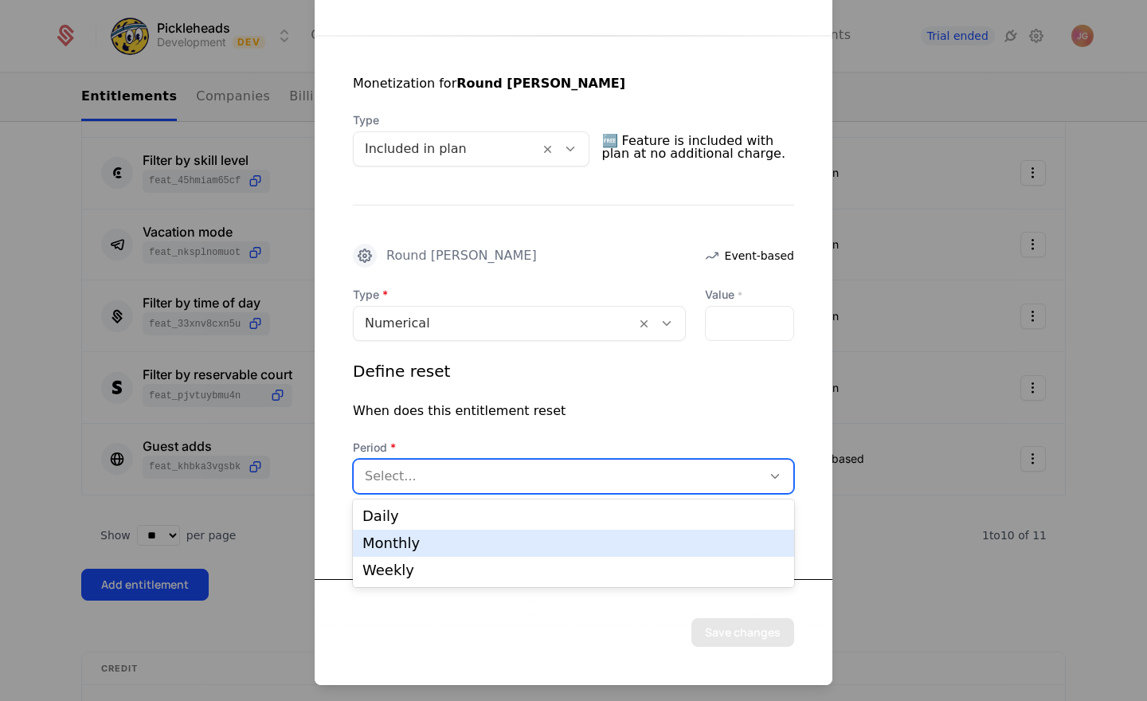
click at [544, 541] on div "Monthly" at bounding box center [573, 543] width 422 height 14
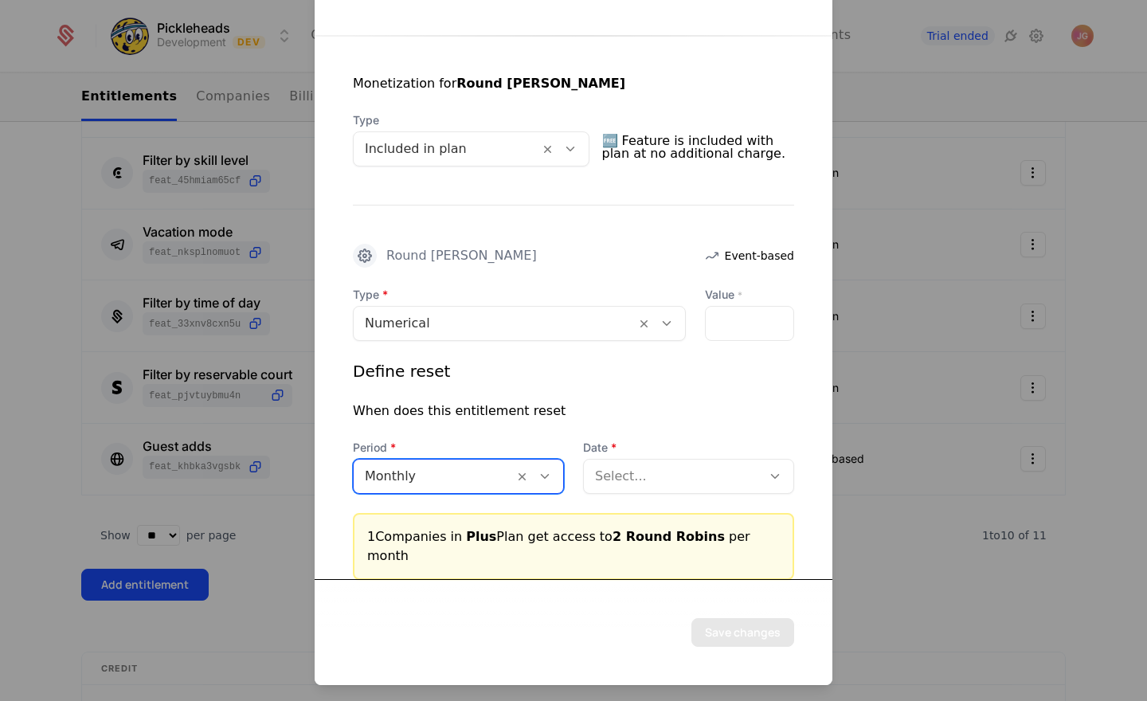
click at [628, 479] on div at bounding box center [672, 476] width 155 height 22
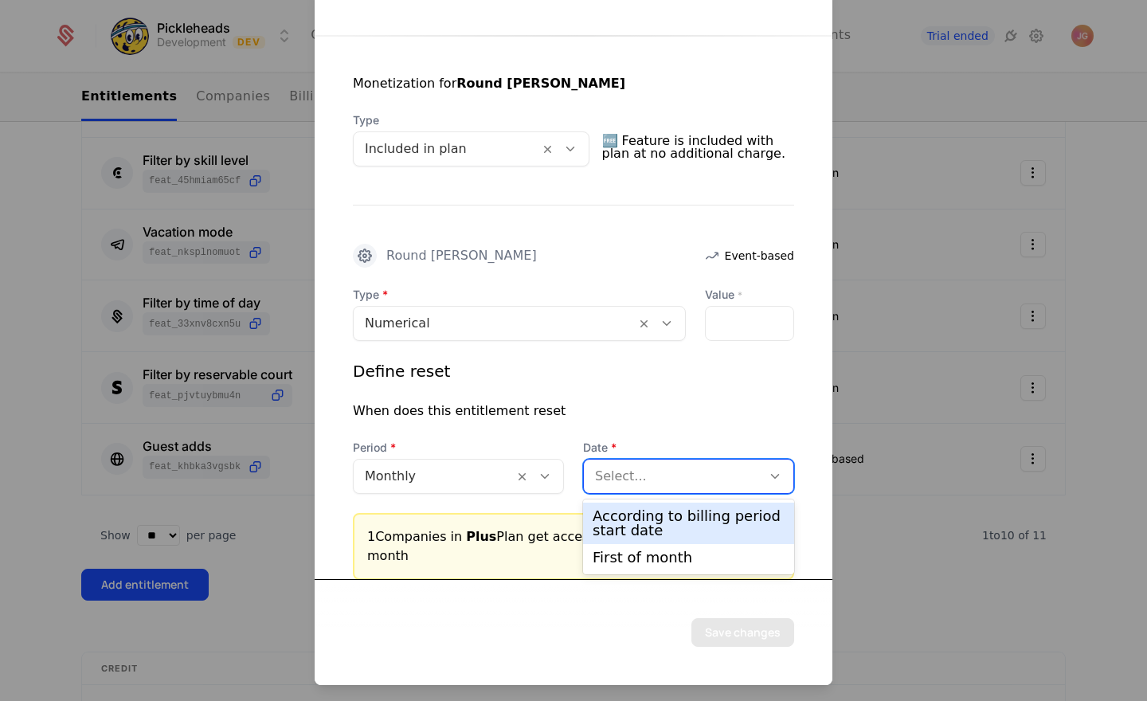
click at [628, 535] on div "According to billing period start date" at bounding box center [689, 523] width 192 height 29
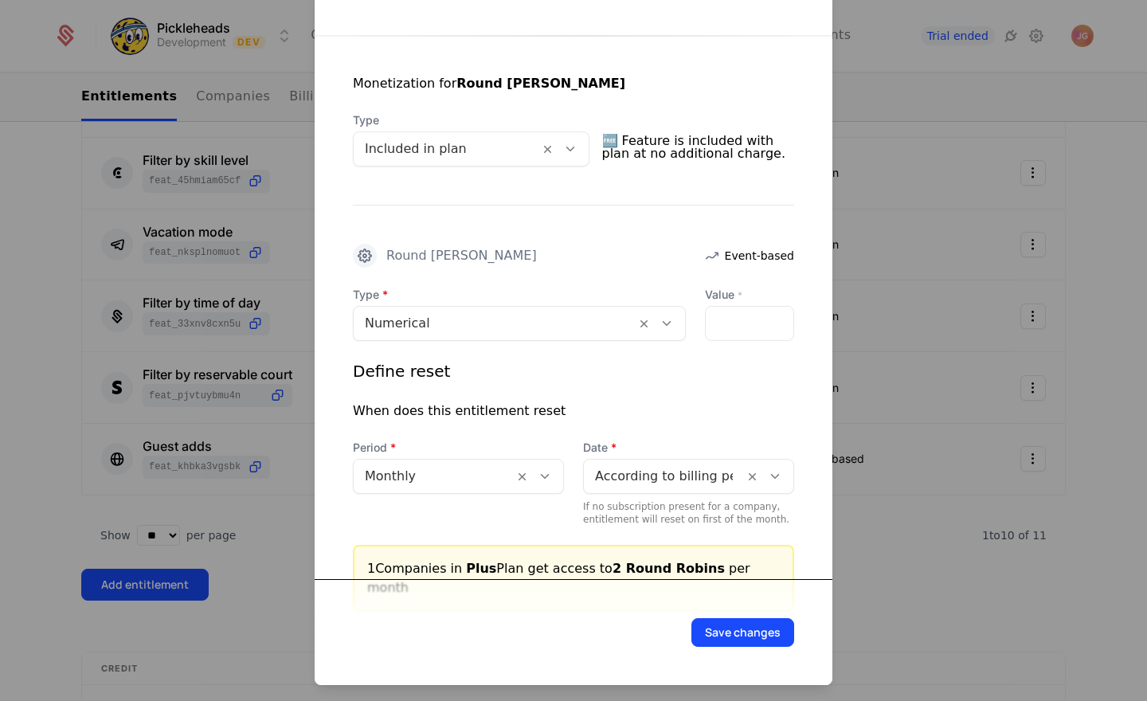
click at [715, 639] on button "Save changes" at bounding box center [742, 632] width 103 height 29
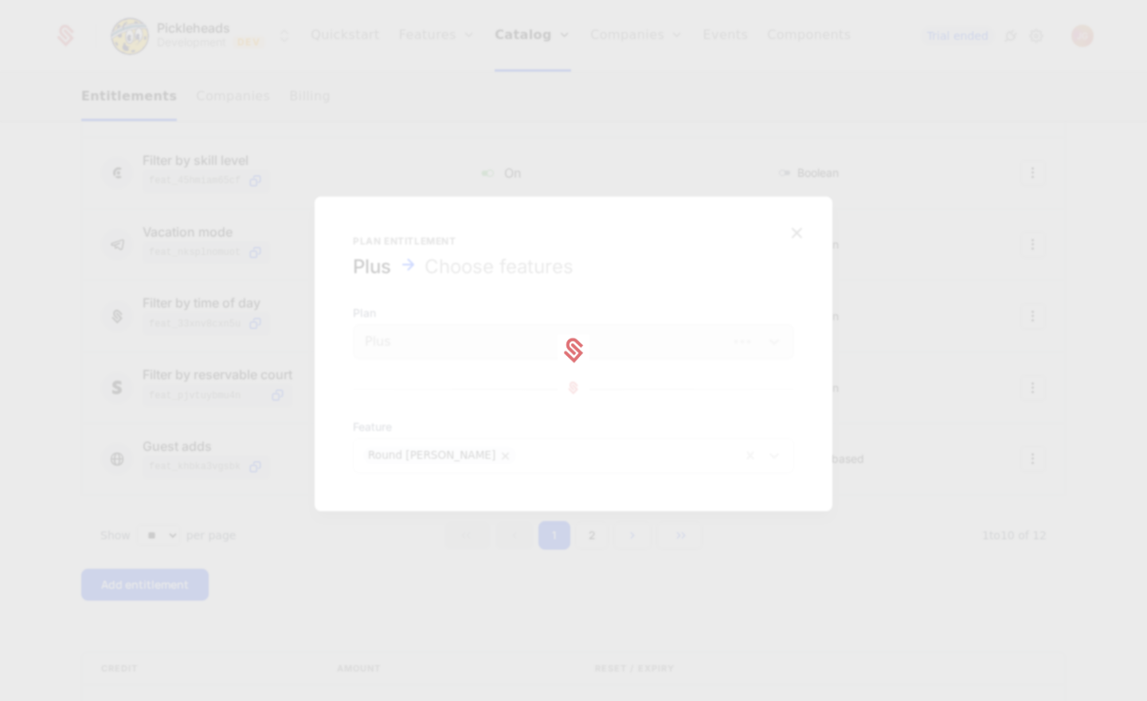
scroll to position [0, 0]
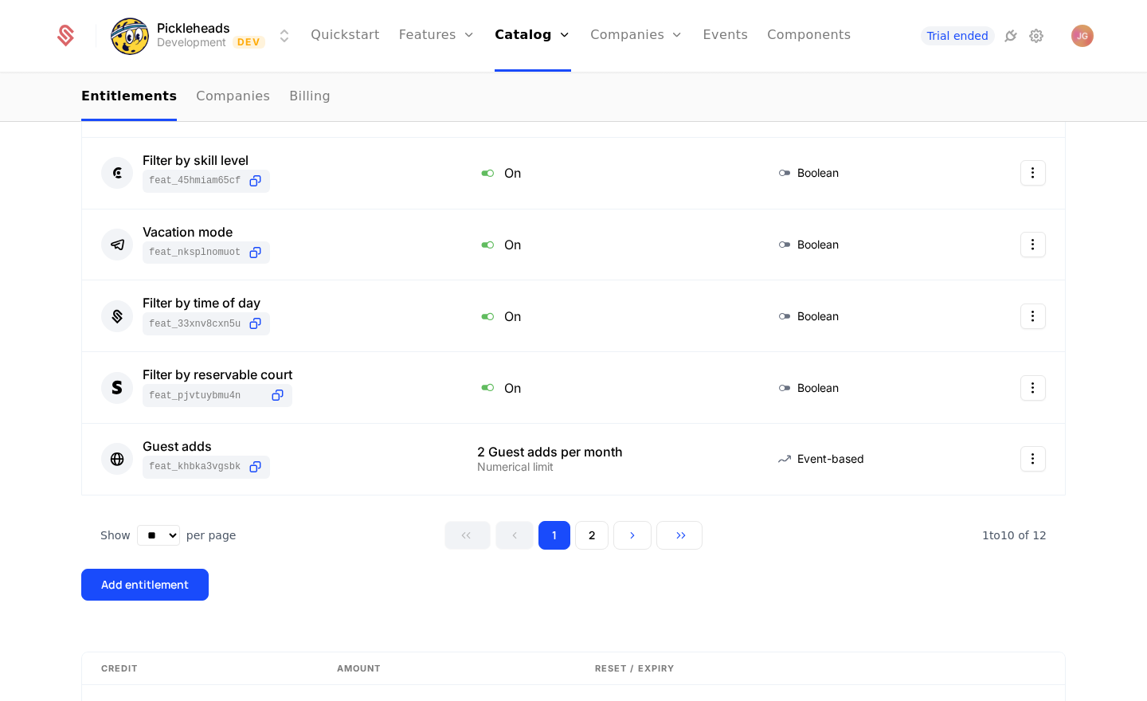
click at [163, 589] on div "Add entitlement" at bounding box center [145, 585] width 88 height 16
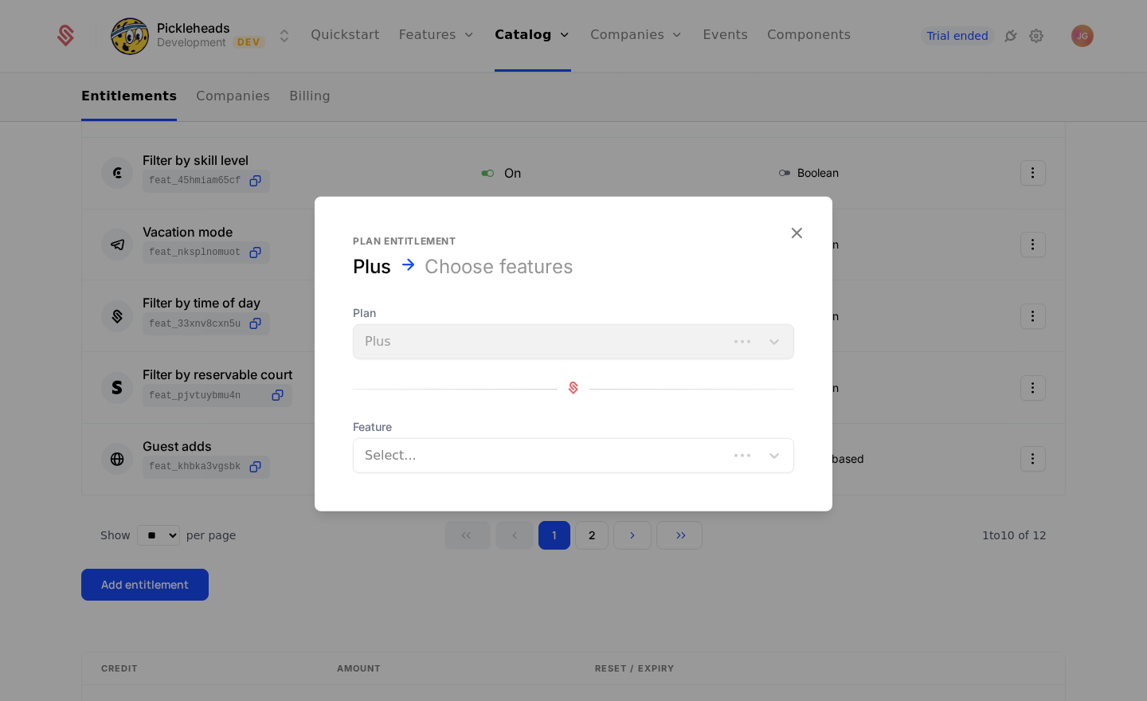
click at [449, 455] on div at bounding box center [540, 455] width 355 height 22
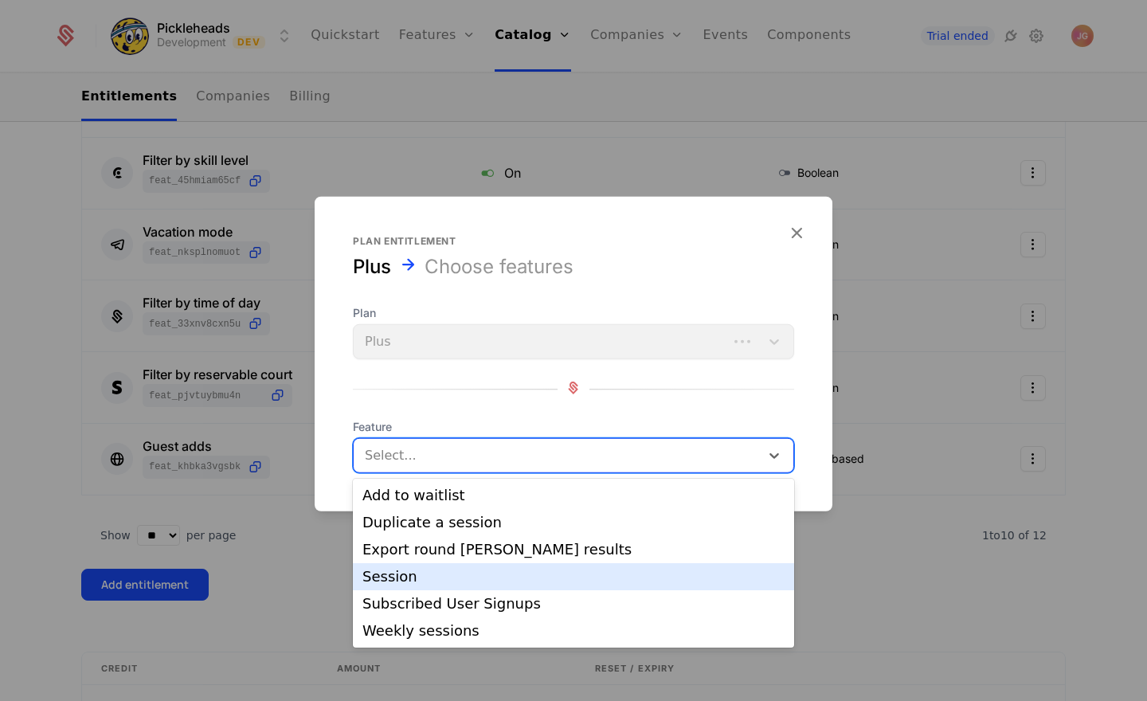
click at [436, 580] on div "Session" at bounding box center [573, 576] width 422 height 14
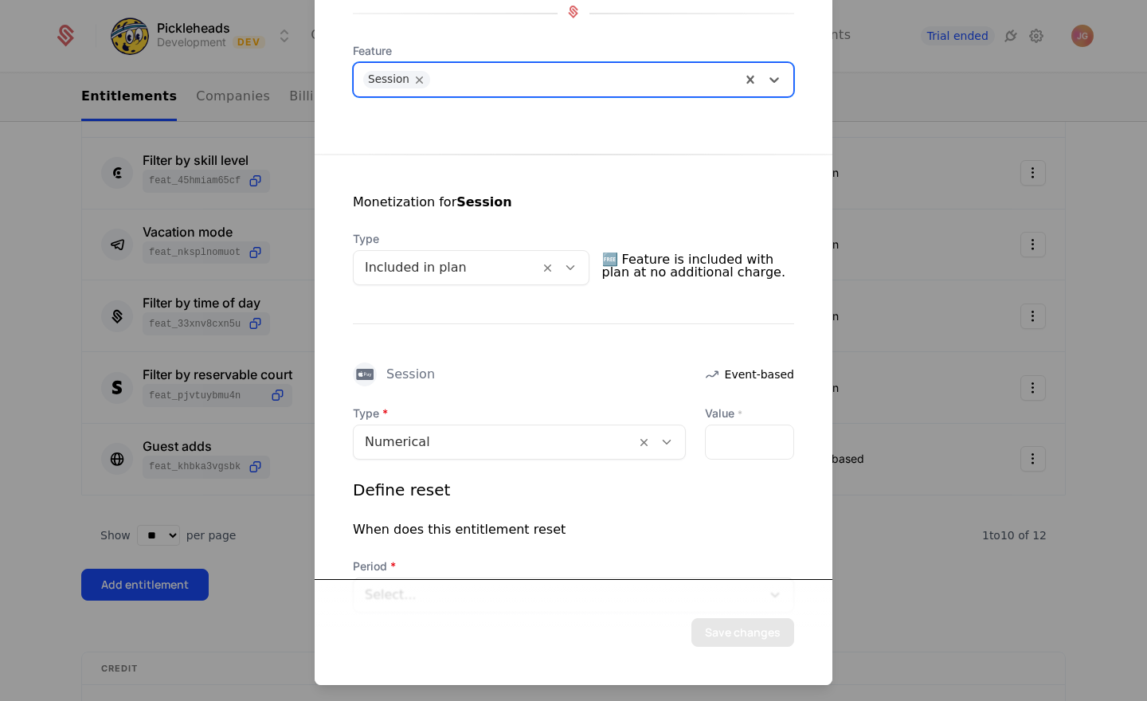
scroll to position [282, 0]
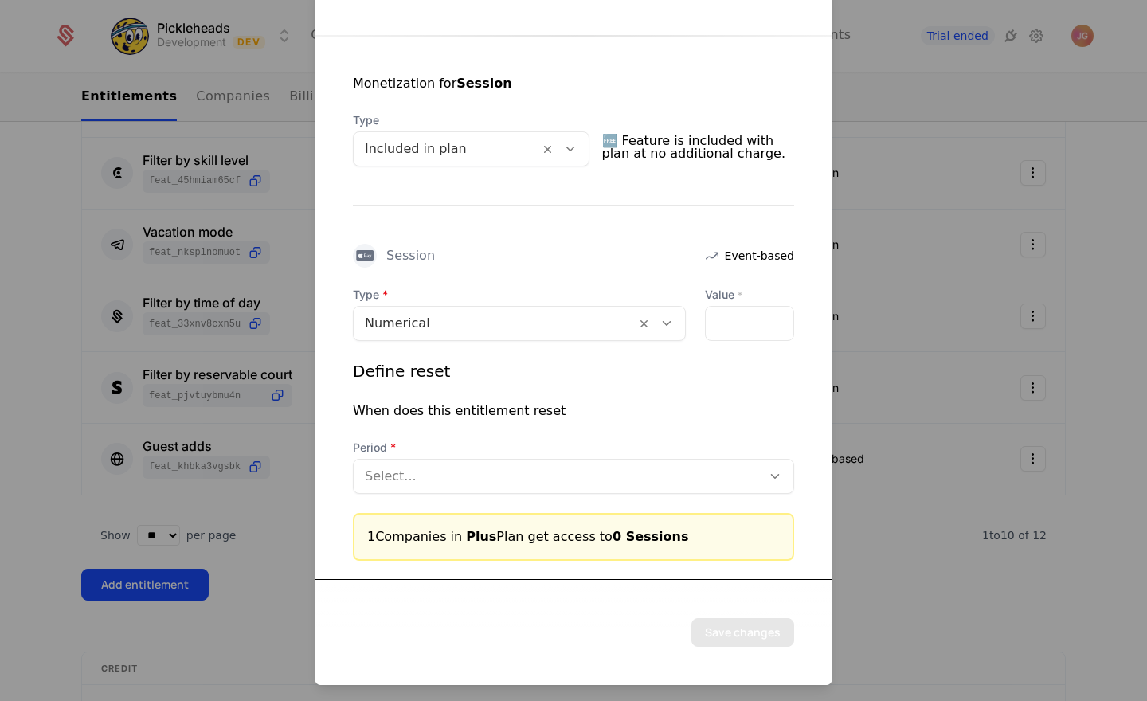
click at [765, 477] on div at bounding box center [774, 476] width 27 height 18
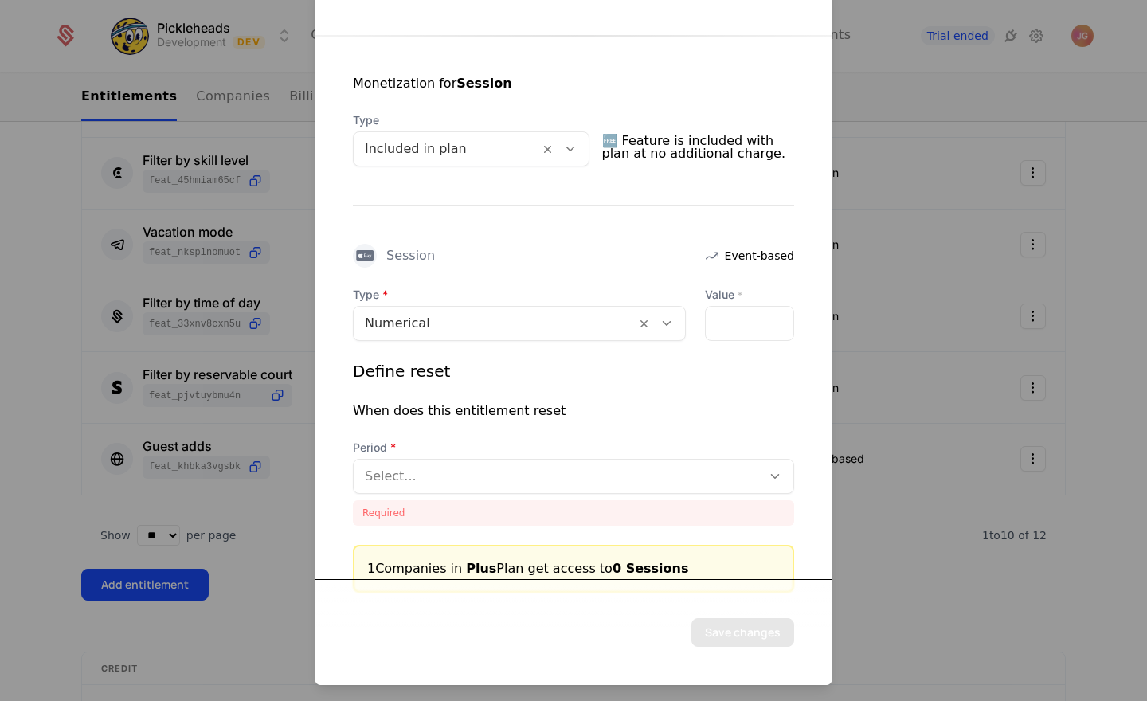
click at [697, 419] on div "When does this entitlement reset" at bounding box center [573, 410] width 441 height 19
click at [659, 319] on icon at bounding box center [666, 323] width 14 height 14
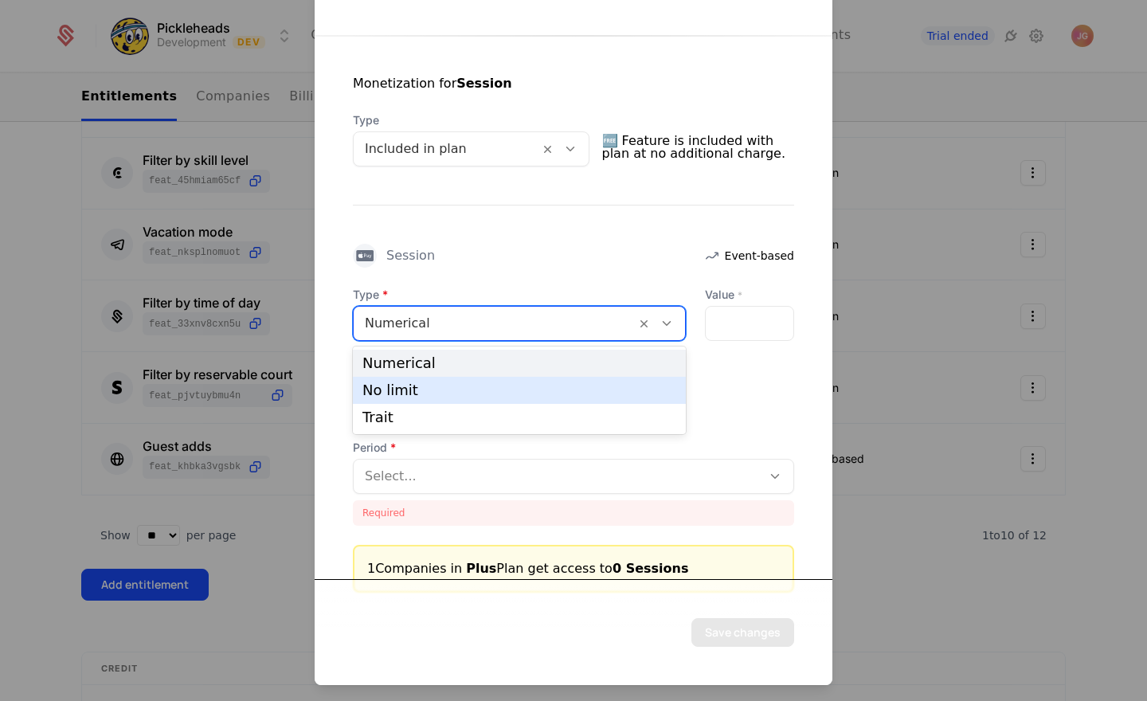
click at [581, 389] on div "No limit" at bounding box center [519, 390] width 314 height 14
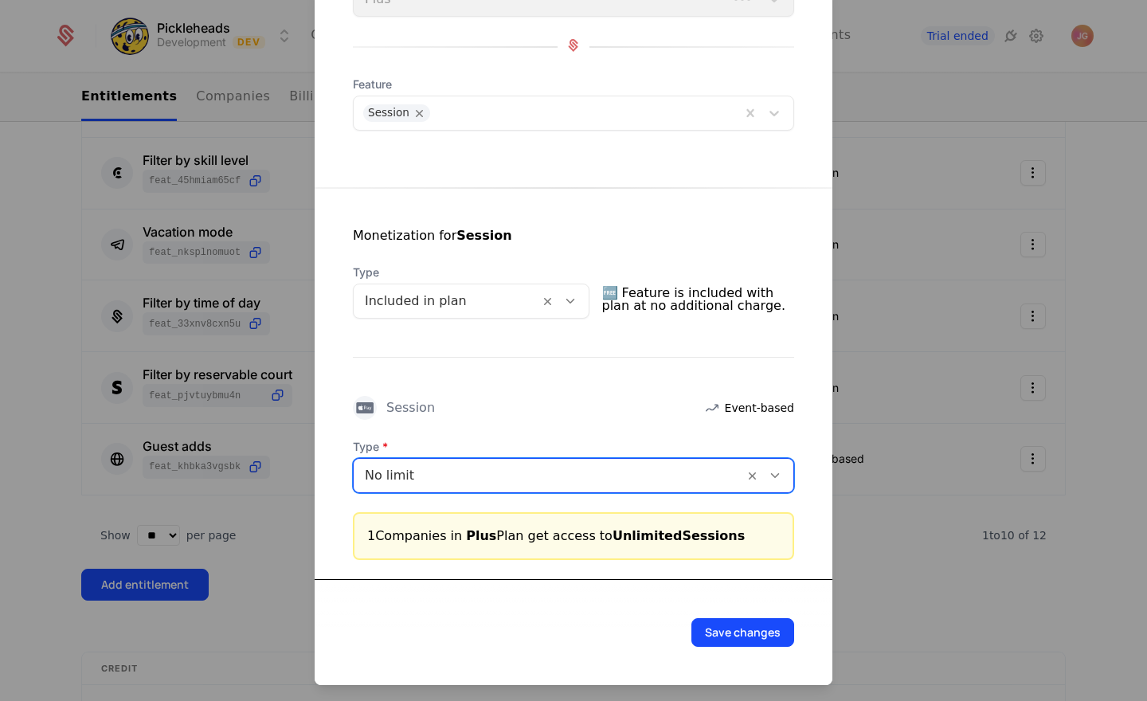
scroll to position [129, 0]
click at [729, 639] on button "Save changes" at bounding box center [742, 632] width 103 height 29
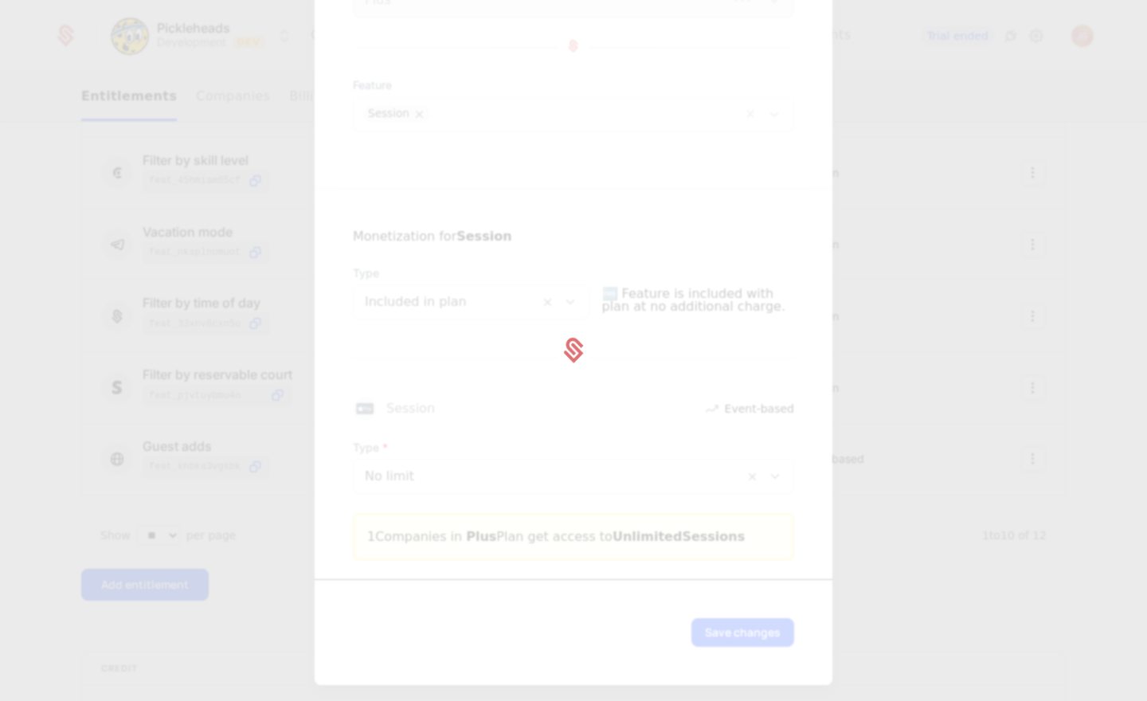
scroll to position [0, 0]
